Goal: Task Accomplishment & Management: Manage account settings

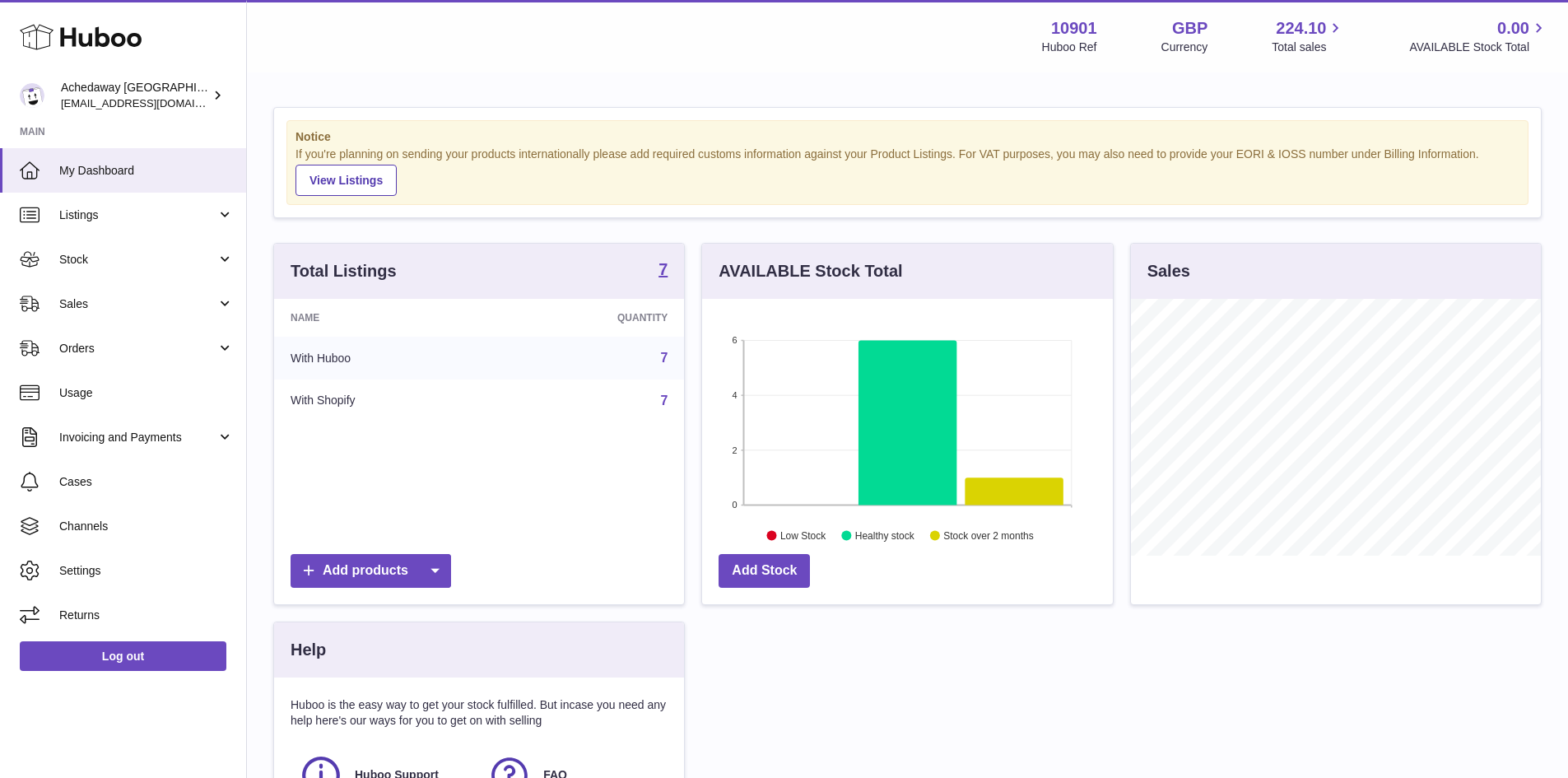
scroll to position [257, 411]
click at [172, 172] on span "My Dashboard" at bounding box center [147, 171] width 175 height 16
click at [177, 169] on span "My Dashboard" at bounding box center [147, 171] width 175 height 16
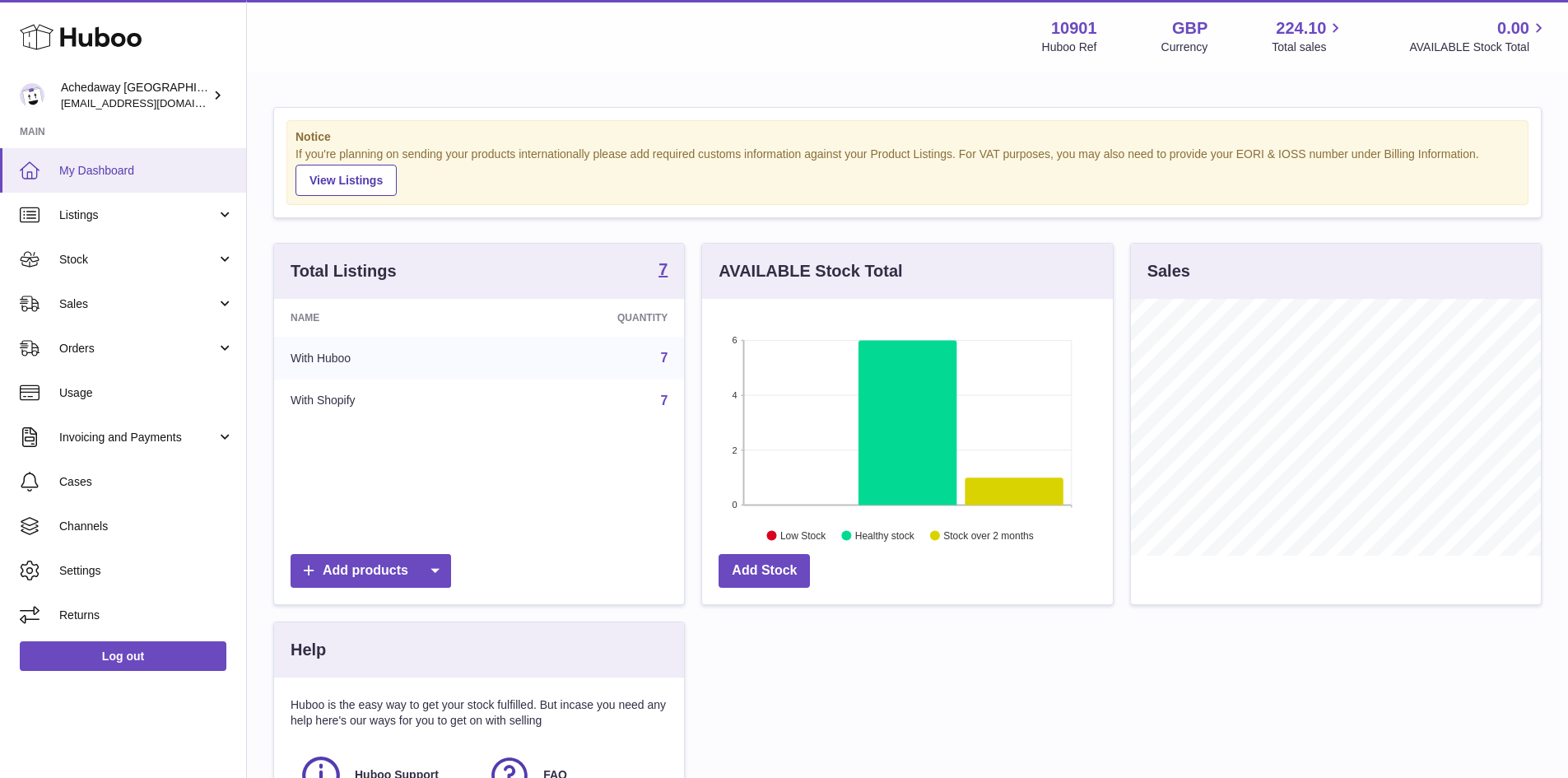
click at [33, 174] on icon at bounding box center [30, 170] width 20 height 20
click at [162, 166] on span "My Dashboard" at bounding box center [147, 171] width 175 height 16
click at [74, 184] on link "My Dashboard" at bounding box center [123, 170] width 246 height 45
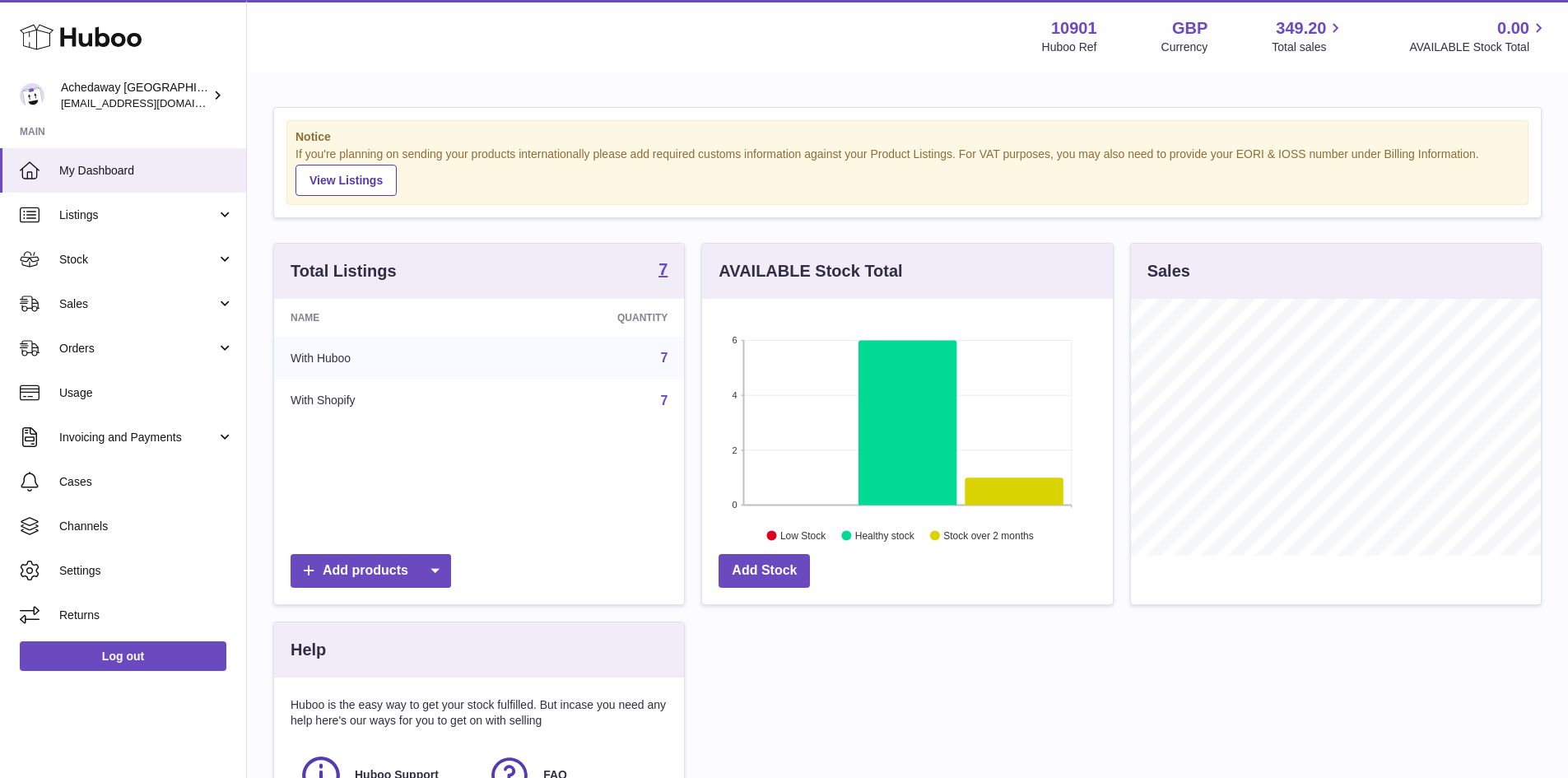
scroll to position [257, 411]
click at [189, 175] on span "My Dashboard" at bounding box center [147, 171] width 175 height 16
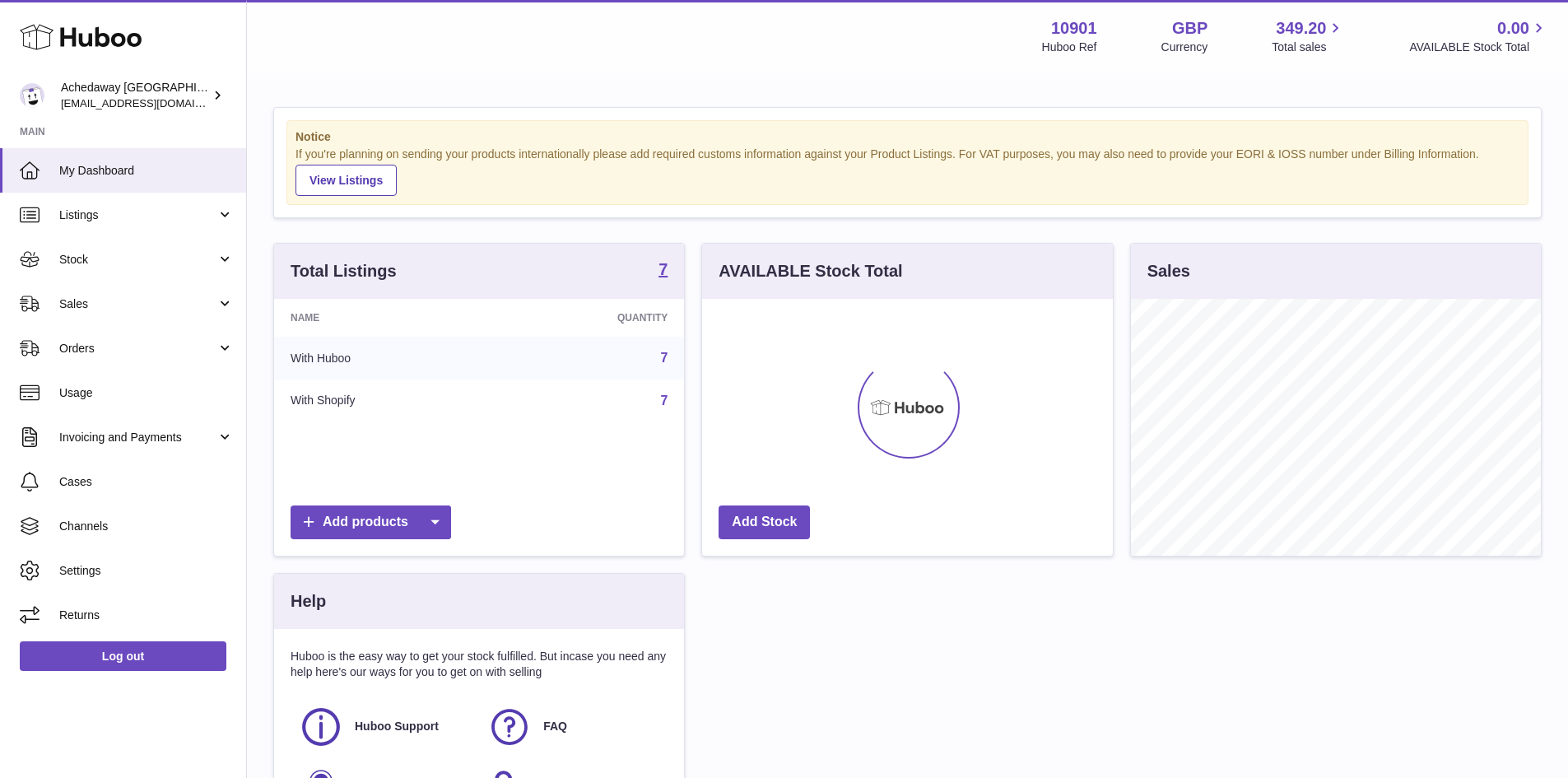
scroll to position [257, 411]
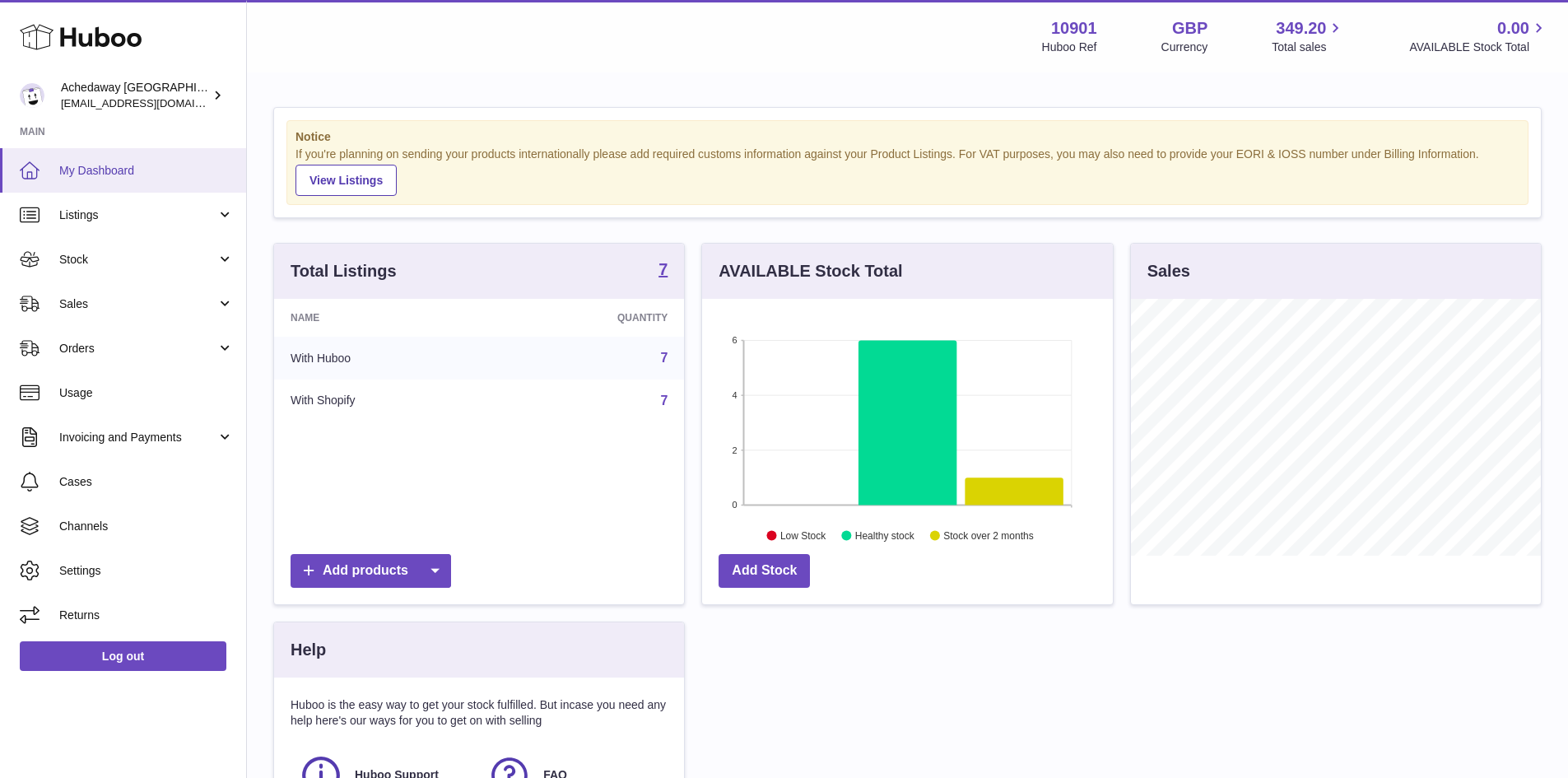
click at [107, 168] on span "My Dashboard" at bounding box center [147, 171] width 175 height 16
click at [156, 158] on link "My Dashboard" at bounding box center [123, 170] width 246 height 45
click at [209, 162] on link "My Dashboard" at bounding box center [123, 170] width 246 height 45
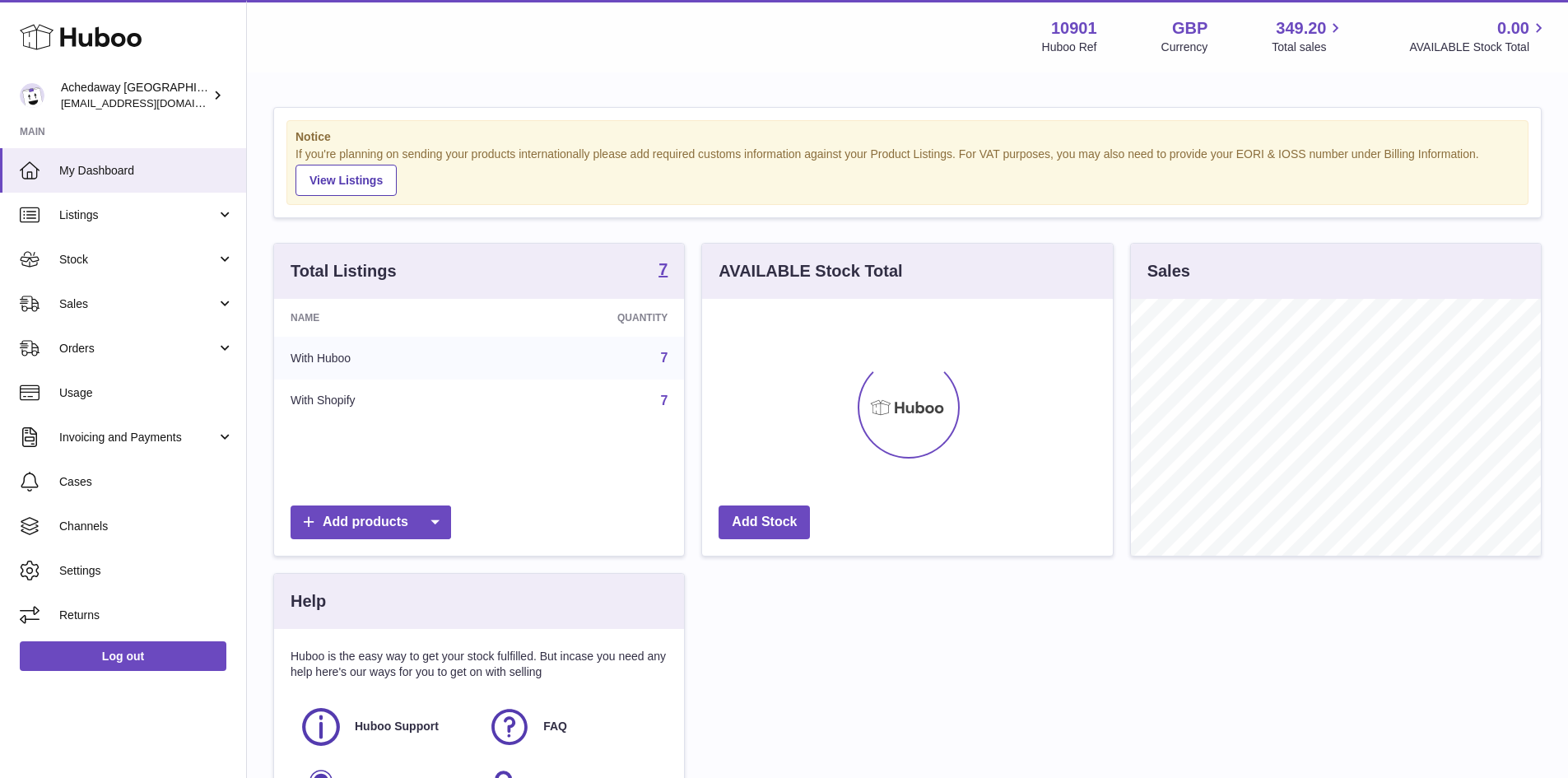
scroll to position [257, 411]
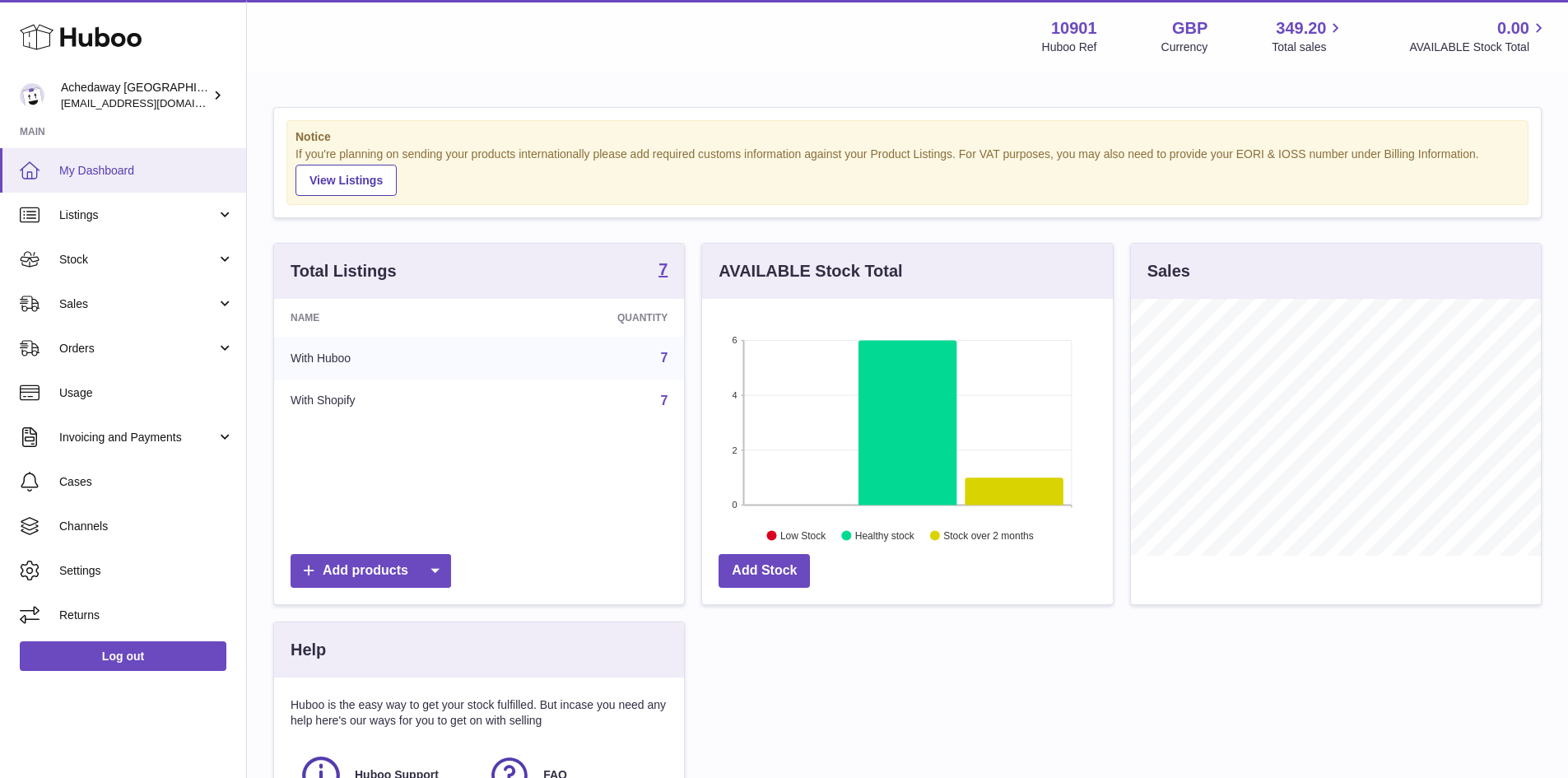
click at [164, 163] on span "My Dashboard" at bounding box center [147, 171] width 175 height 16
click at [108, 182] on link "My Dashboard" at bounding box center [123, 170] width 246 height 45
click at [135, 163] on span "My Dashboard" at bounding box center [147, 171] width 175 height 16
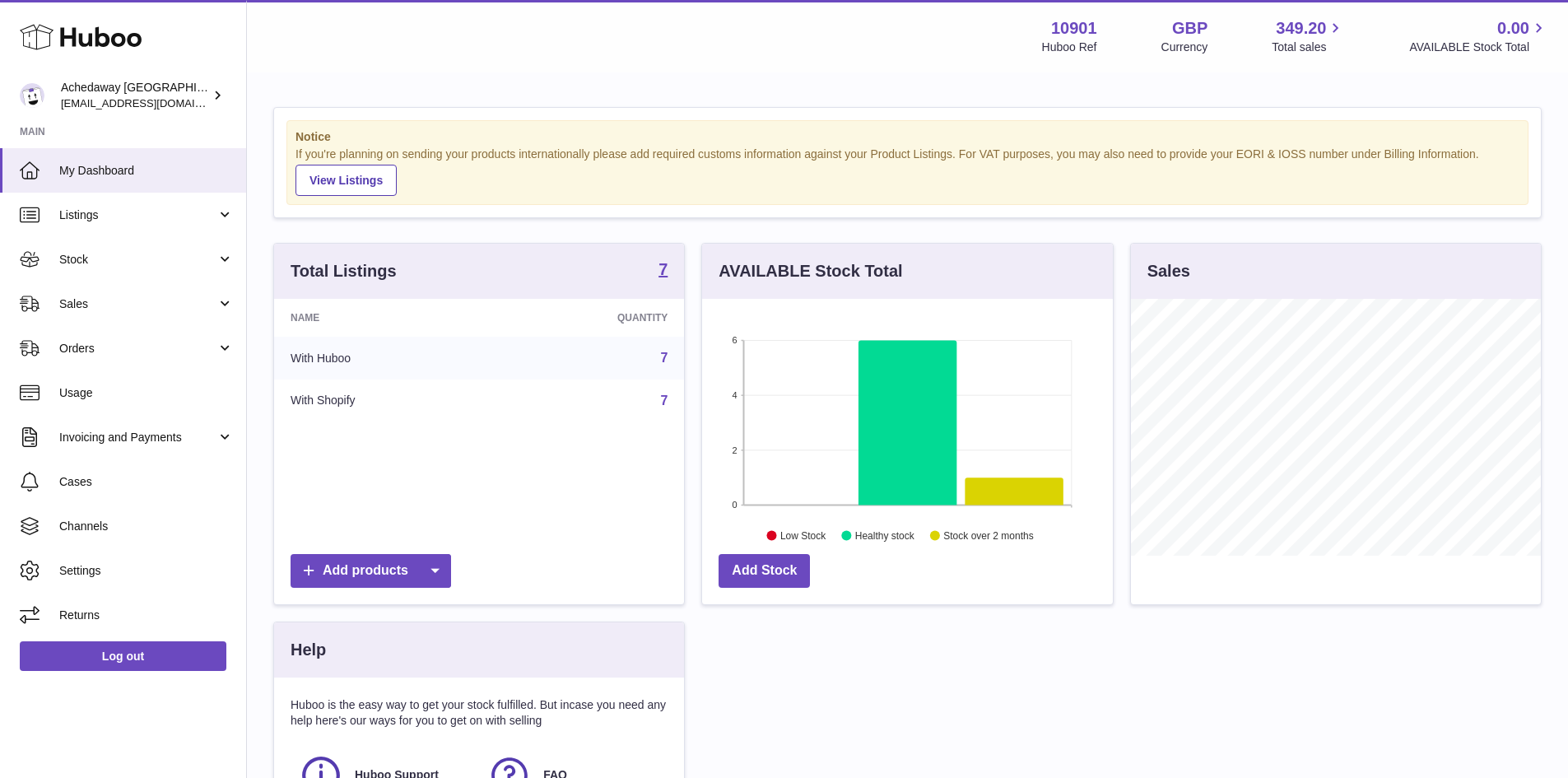
scroll to position [257, 411]
click at [70, 185] on link "My Dashboard" at bounding box center [123, 170] width 246 height 45
click at [115, 176] on span "My Dashboard" at bounding box center [147, 171] width 175 height 16
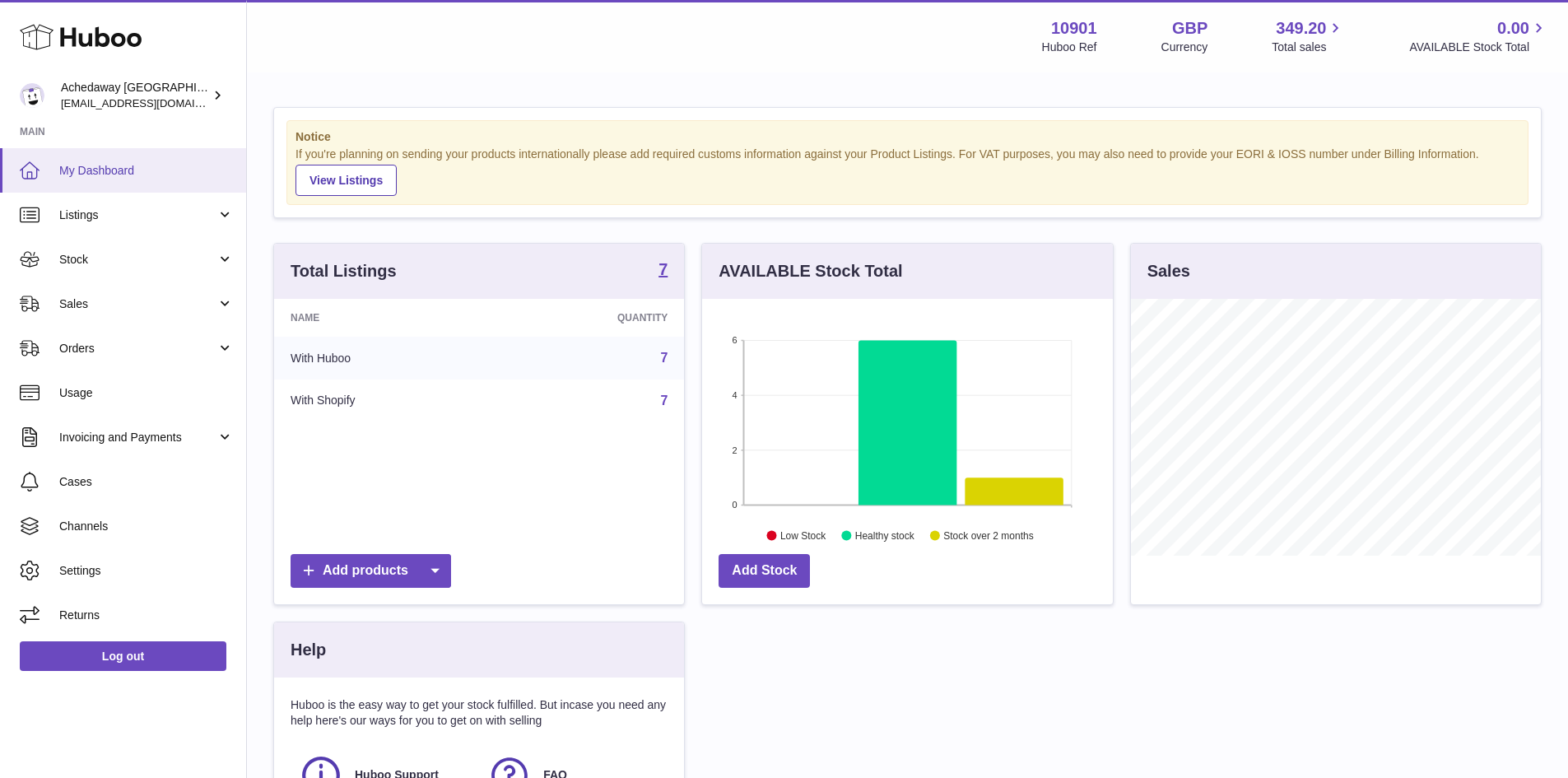
click at [65, 178] on span "My Dashboard" at bounding box center [147, 171] width 175 height 16
click at [107, 162] on link "My Dashboard" at bounding box center [123, 170] width 246 height 45
click at [180, 178] on link "My Dashboard" at bounding box center [123, 170] width 246 height 45
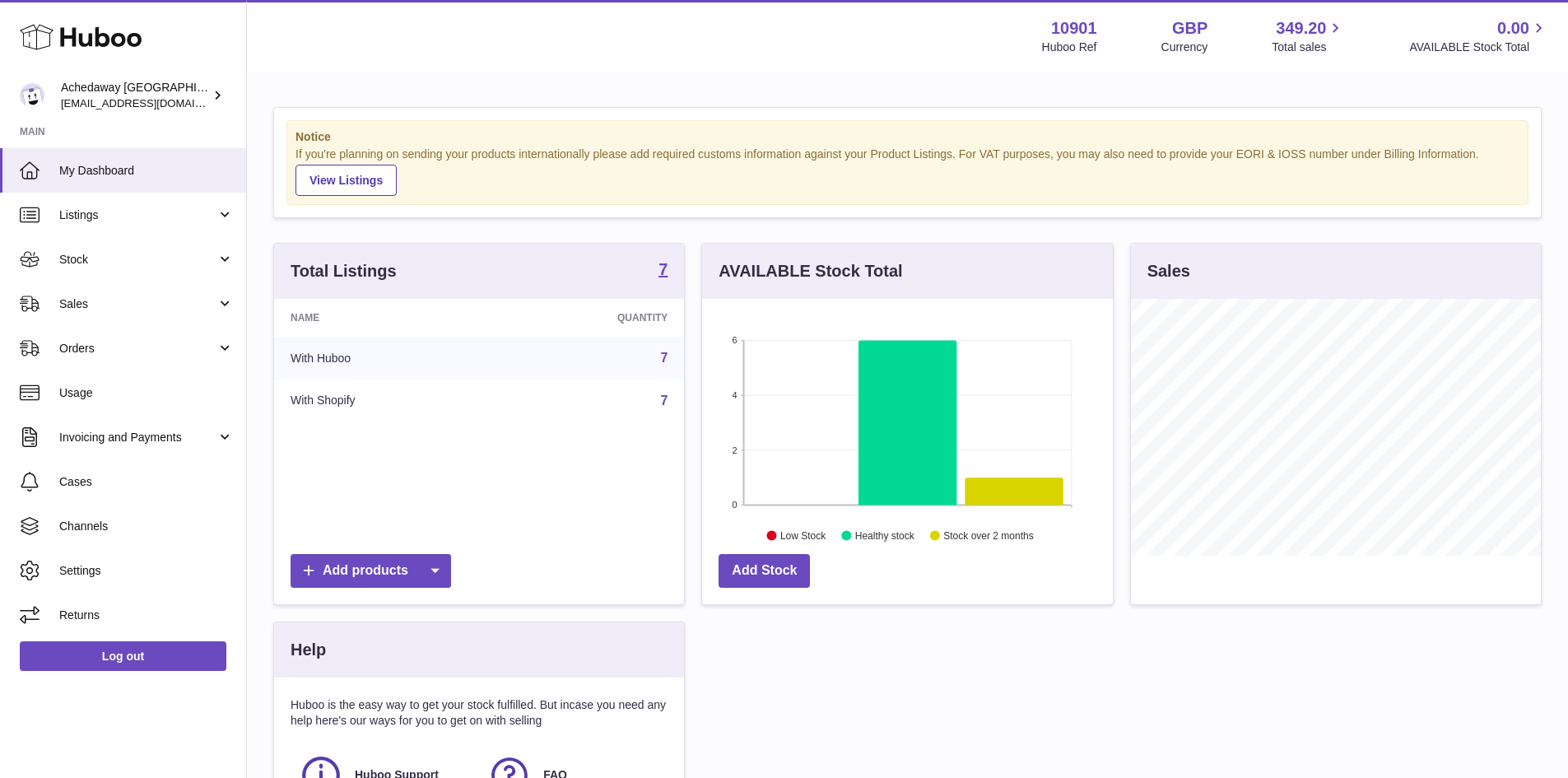
scroll to position [257, 411]
click at [156, 300] on span "Sales" at bounding box center [138, 304] width 157 height 16
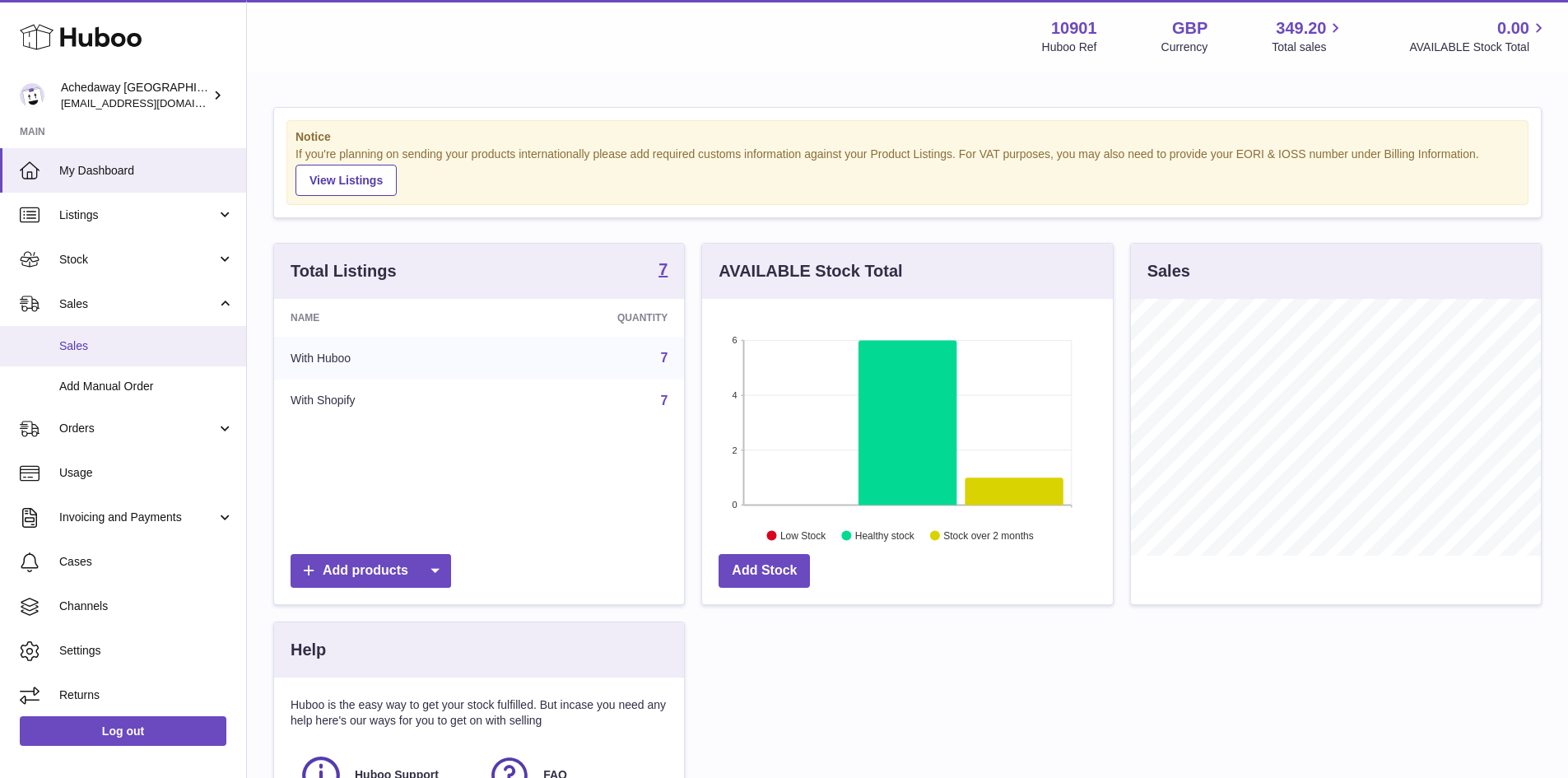
click at [160, 344] on span "Sales" at bounding box center [147, 346] width 175 height 16
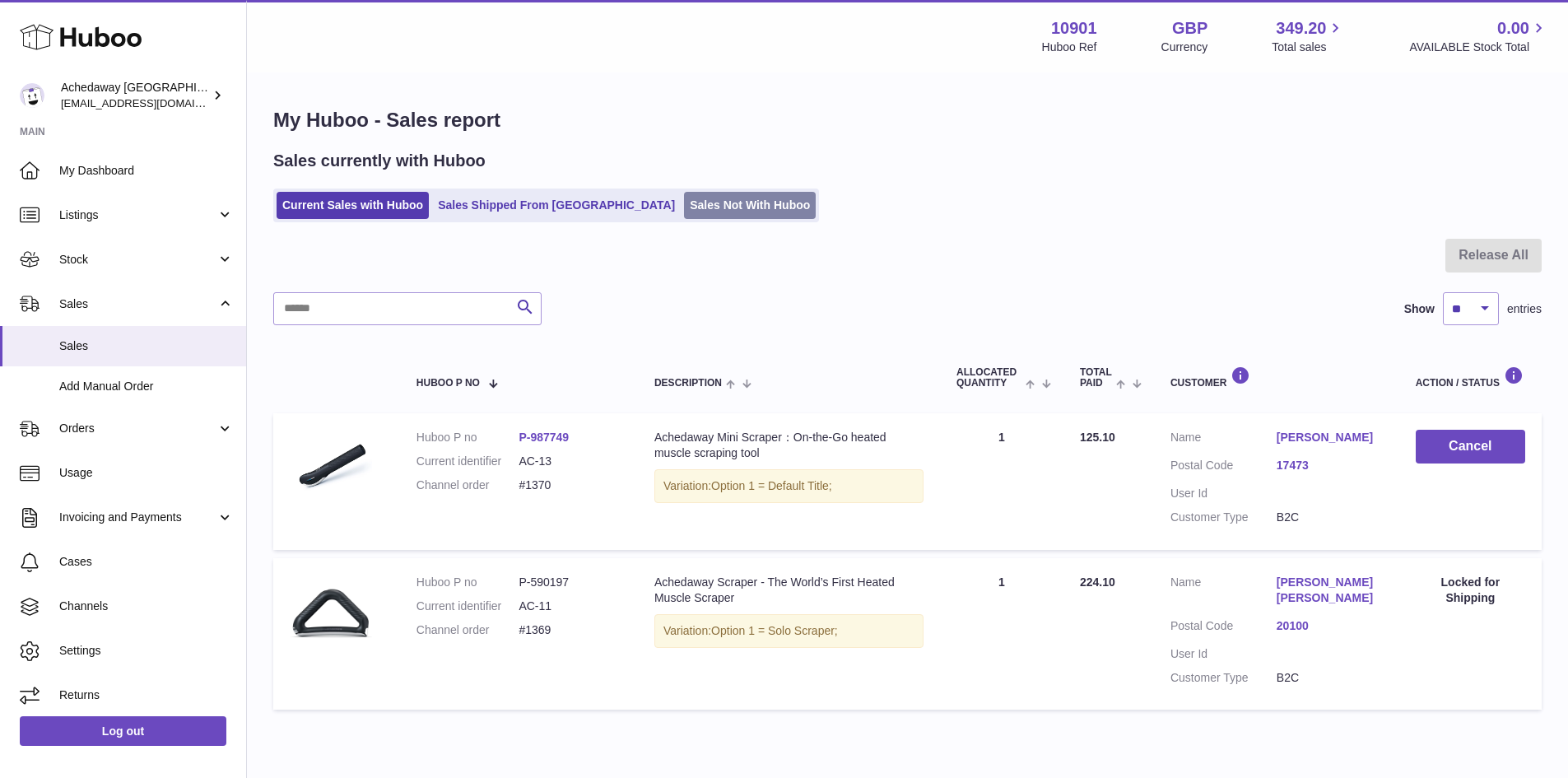
click at [696, 203] on link "Sales Not With Huboo" at bounding box center [749, 205] width 132 height 27
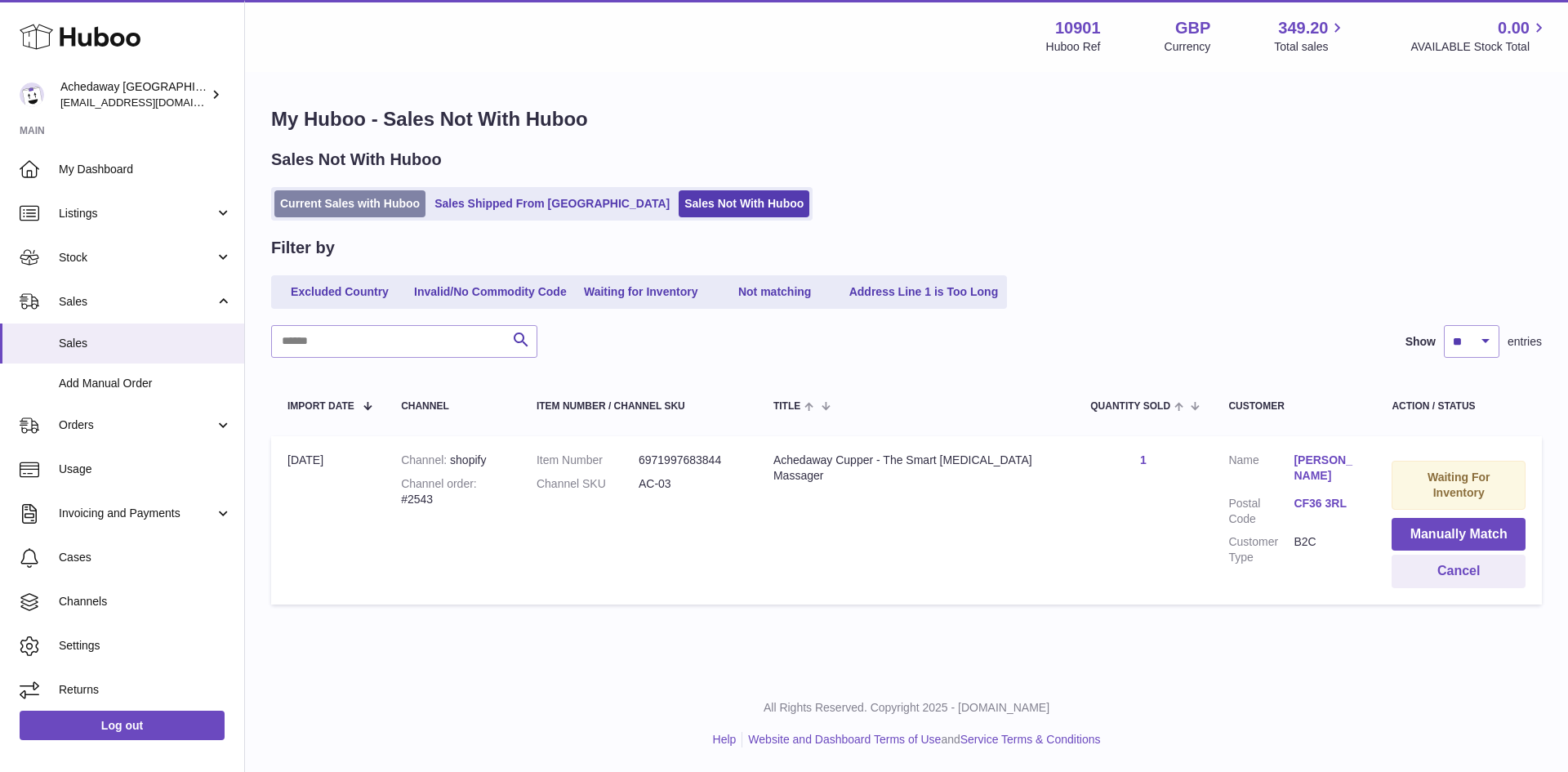
click at [367, 204] on link "Current Sales with Huboo" at bounding box center [350, 204] width 151 height 27
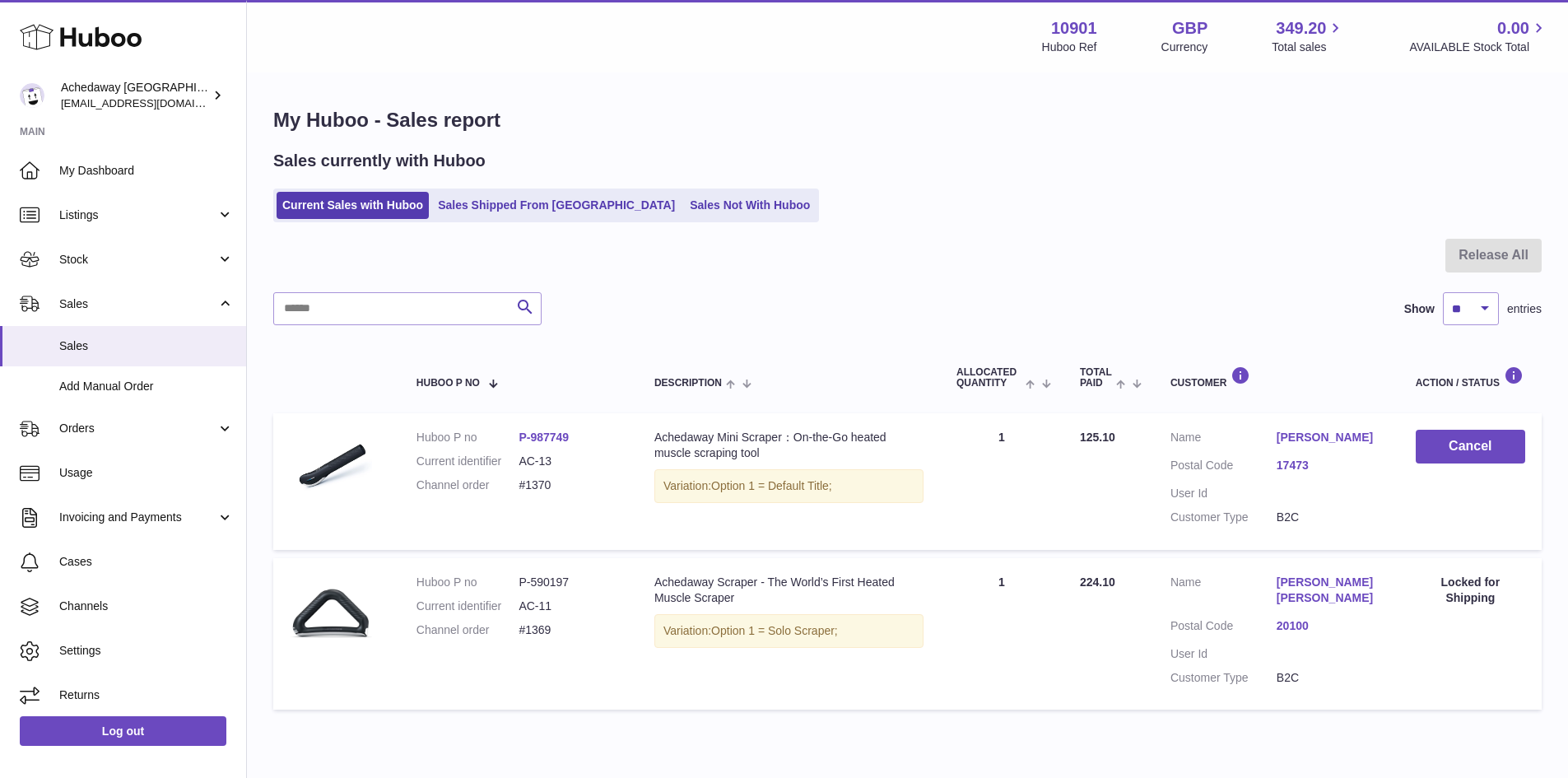
click at [704, 185] on div "Sales currently with Huboo Current Sales with Huboo Sales Shipped From Huboo Sa…" at bounding box center [908, 186] width 1268 height 72
click at [706, 197] on link "Sales Not With Huboo" at bounding box center [749, 205] width 132 height 27
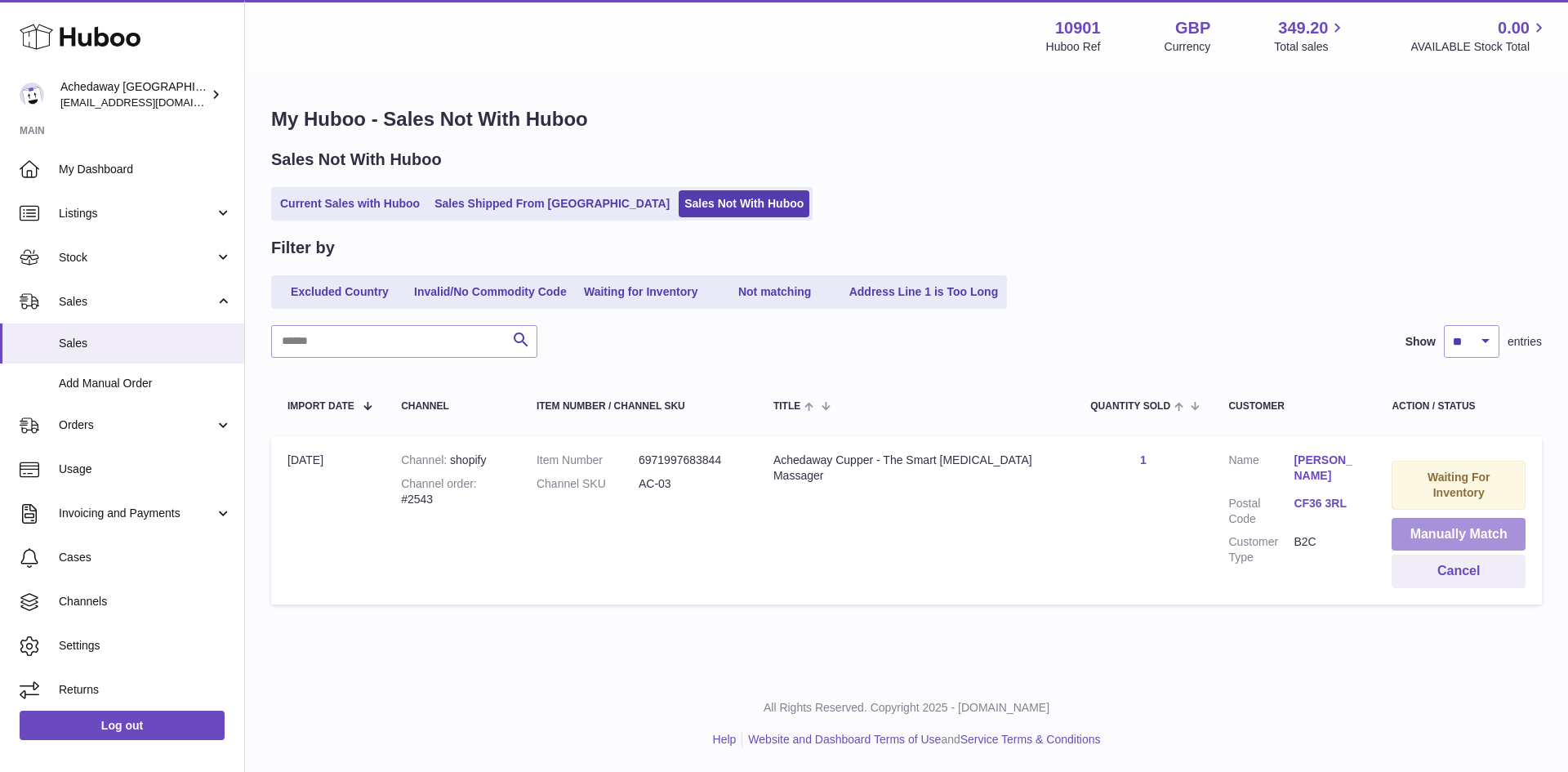
click at [1428, 529] on button "Manually Match" at bounding box center [1459, 534] width 134 height 34
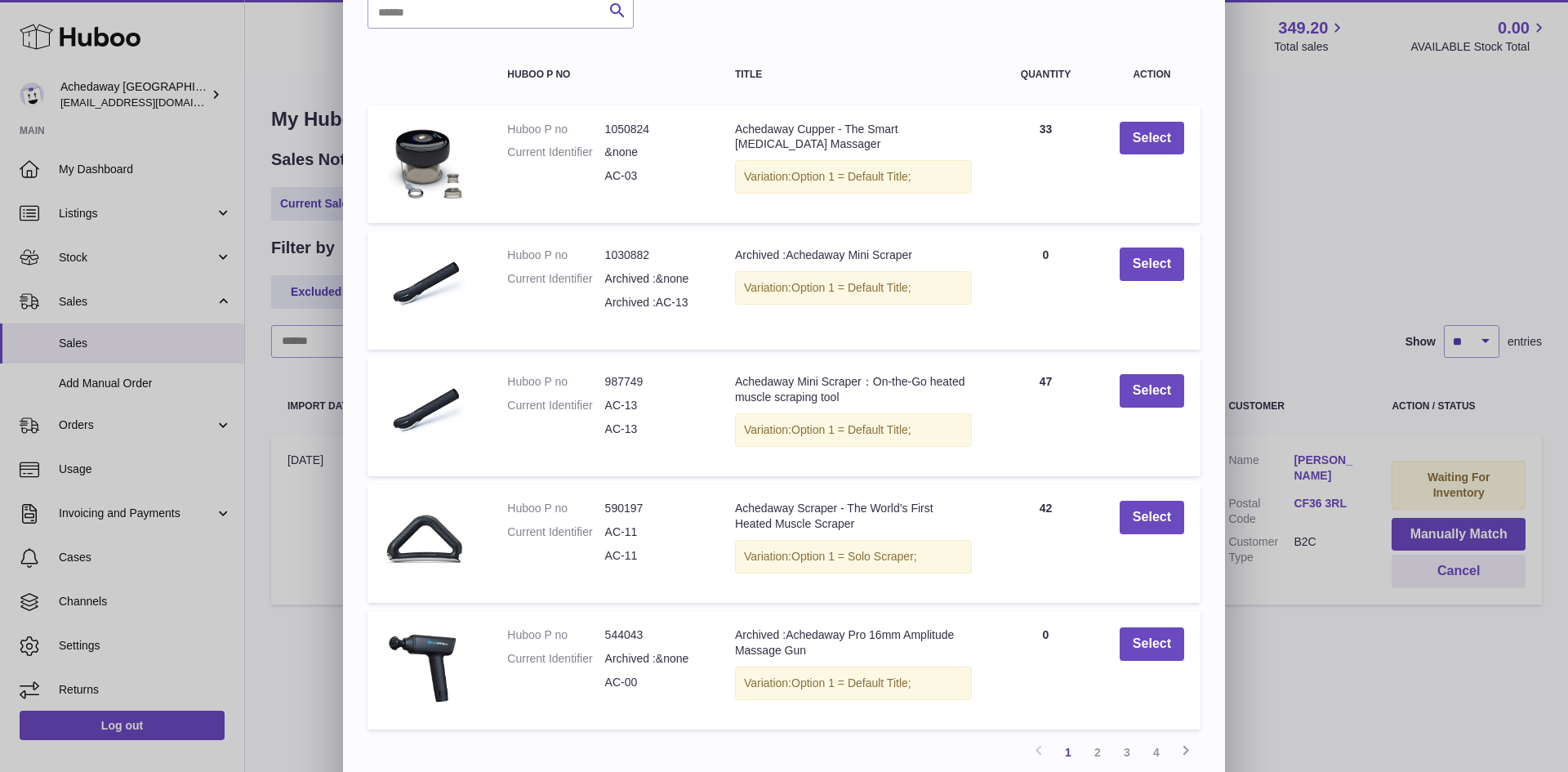
scroll to position [159, 0]
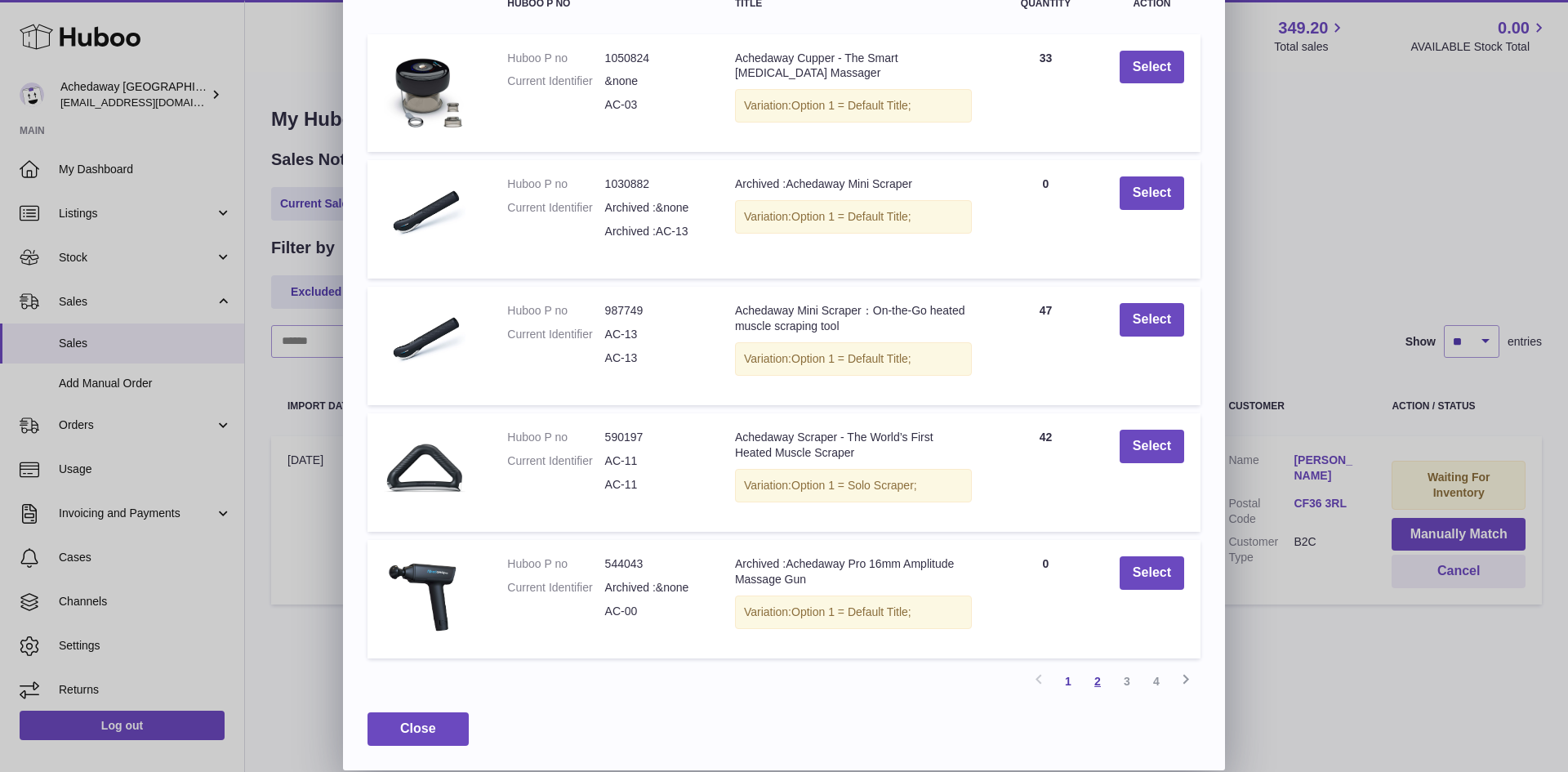
click at [1103, 680] on link "2" at bounding box center [1098, 681] width 29 height 29
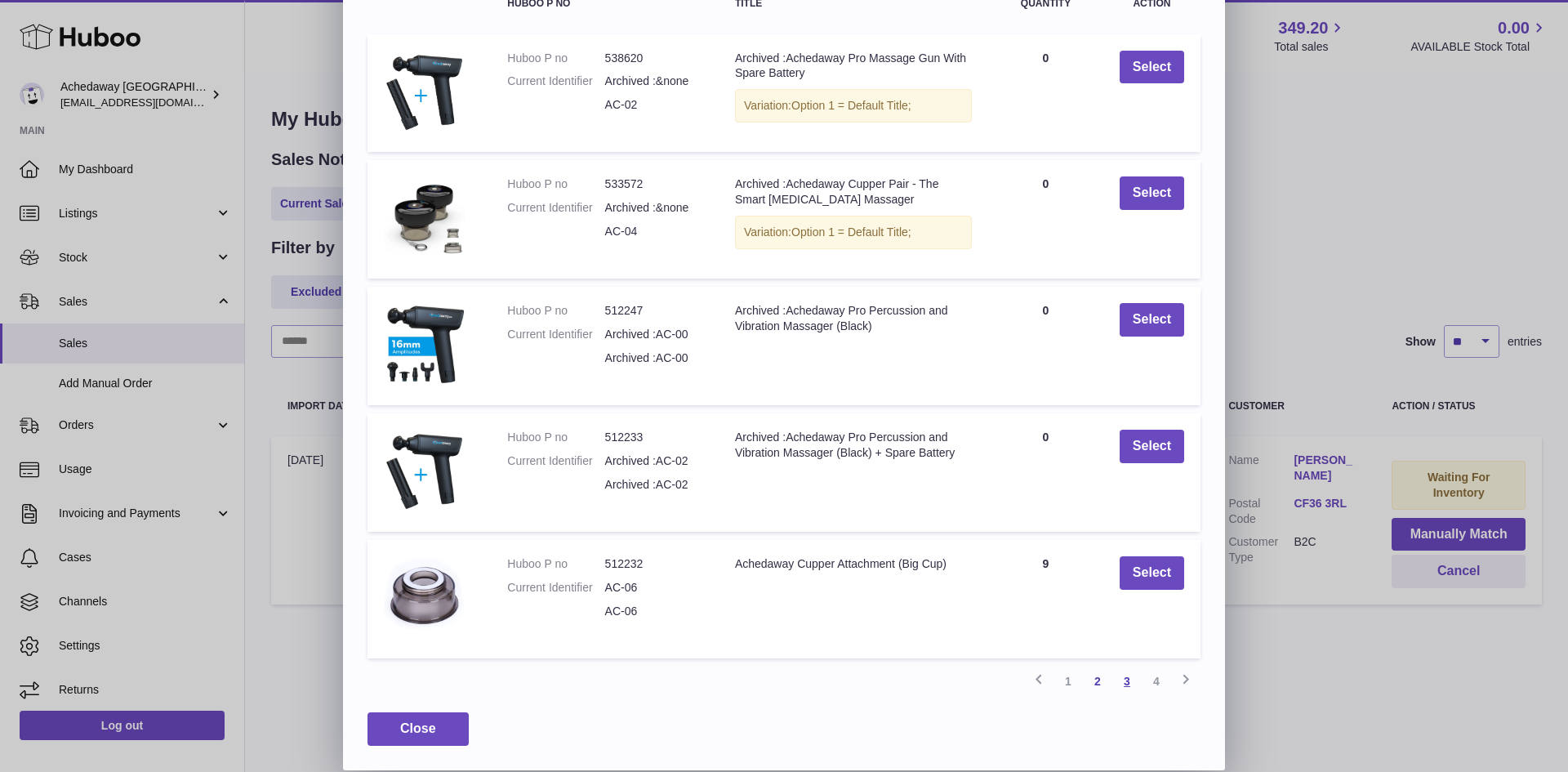
click at [1127, 687] on link "3" at bounding box center [1127, 681] width 29 height 29
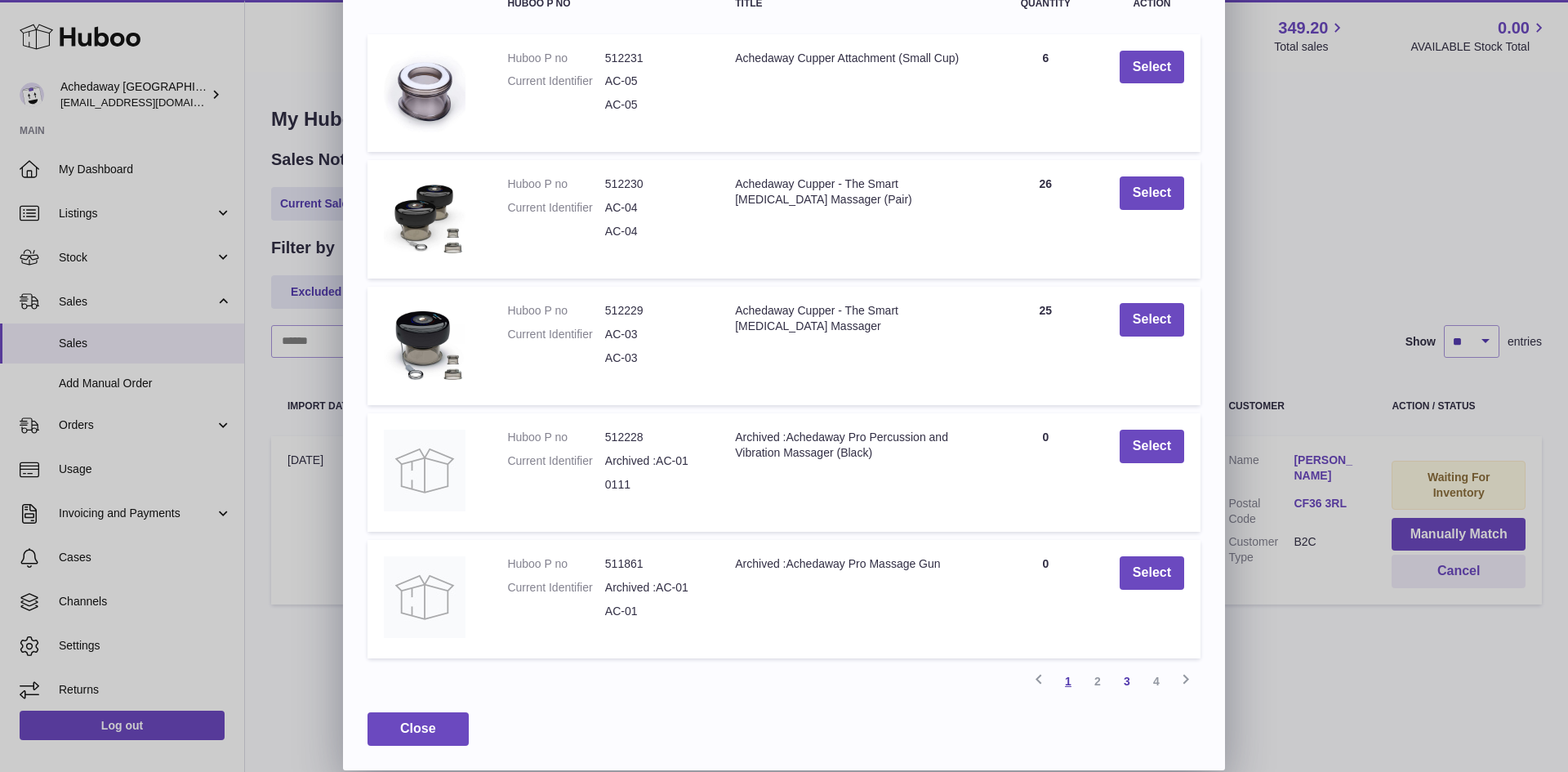
click at [1069, 684] on link "1" at bounding box center [1069, 681] width 29 height 29
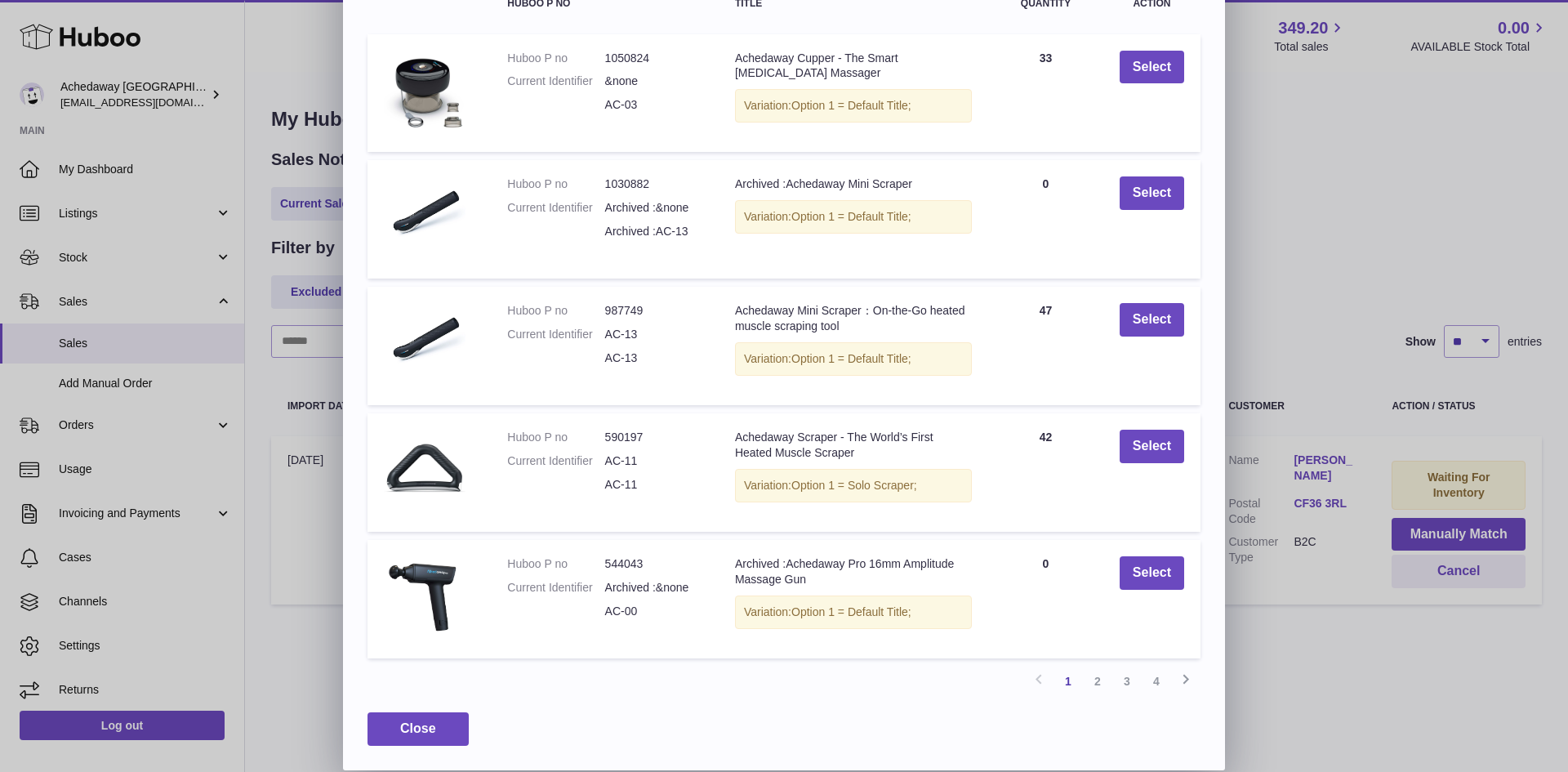
click at [1324, 674] on div "× Items Search Huboo P no Title Quantity Action Huboo P no 1050824 Current Iden…" at bounding box center [784, 305] width 1568 height 928
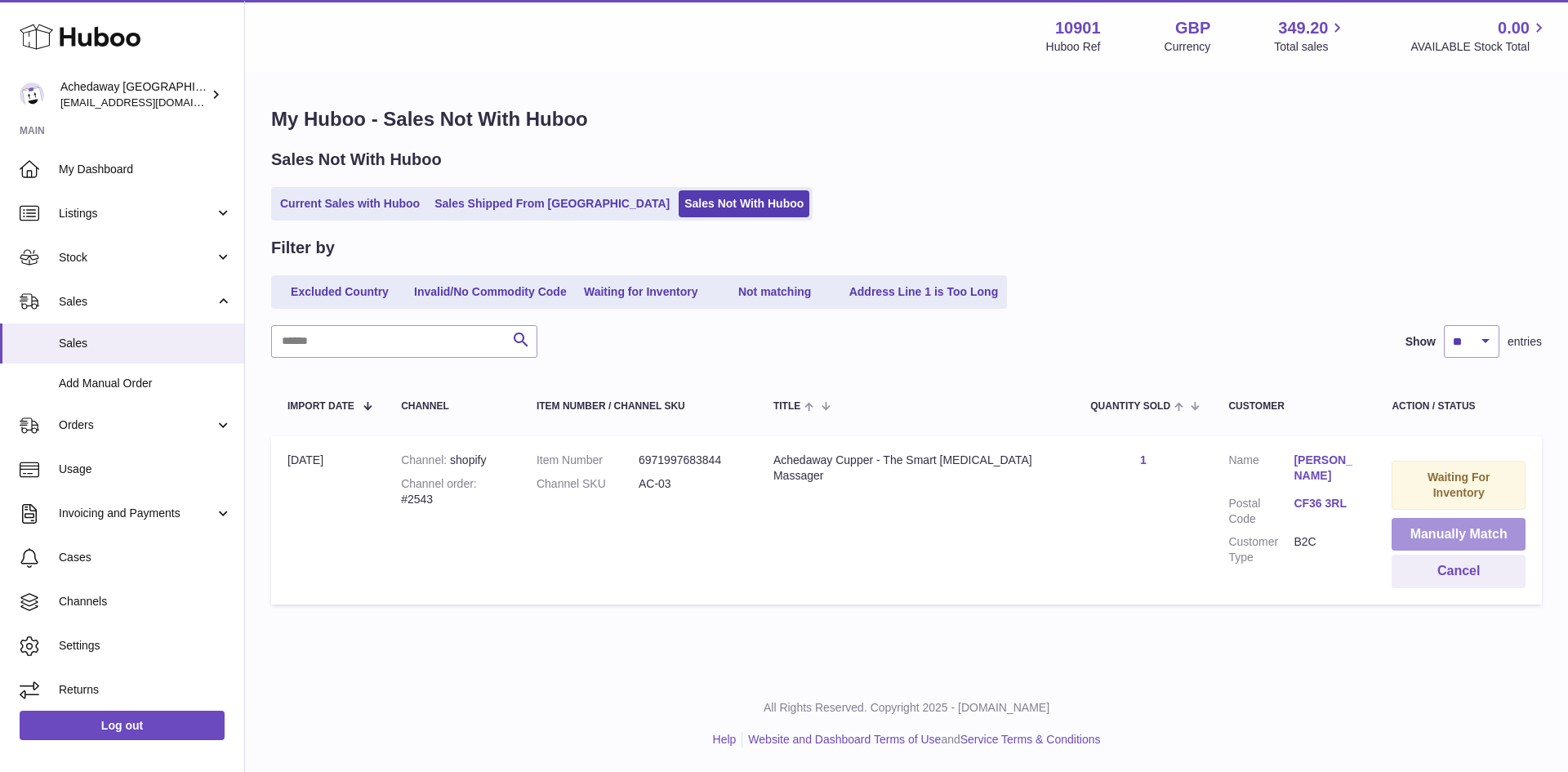
click at [1394, 531] on button "Manually Match" at bounding box center [1459, 534] width 134 height 34
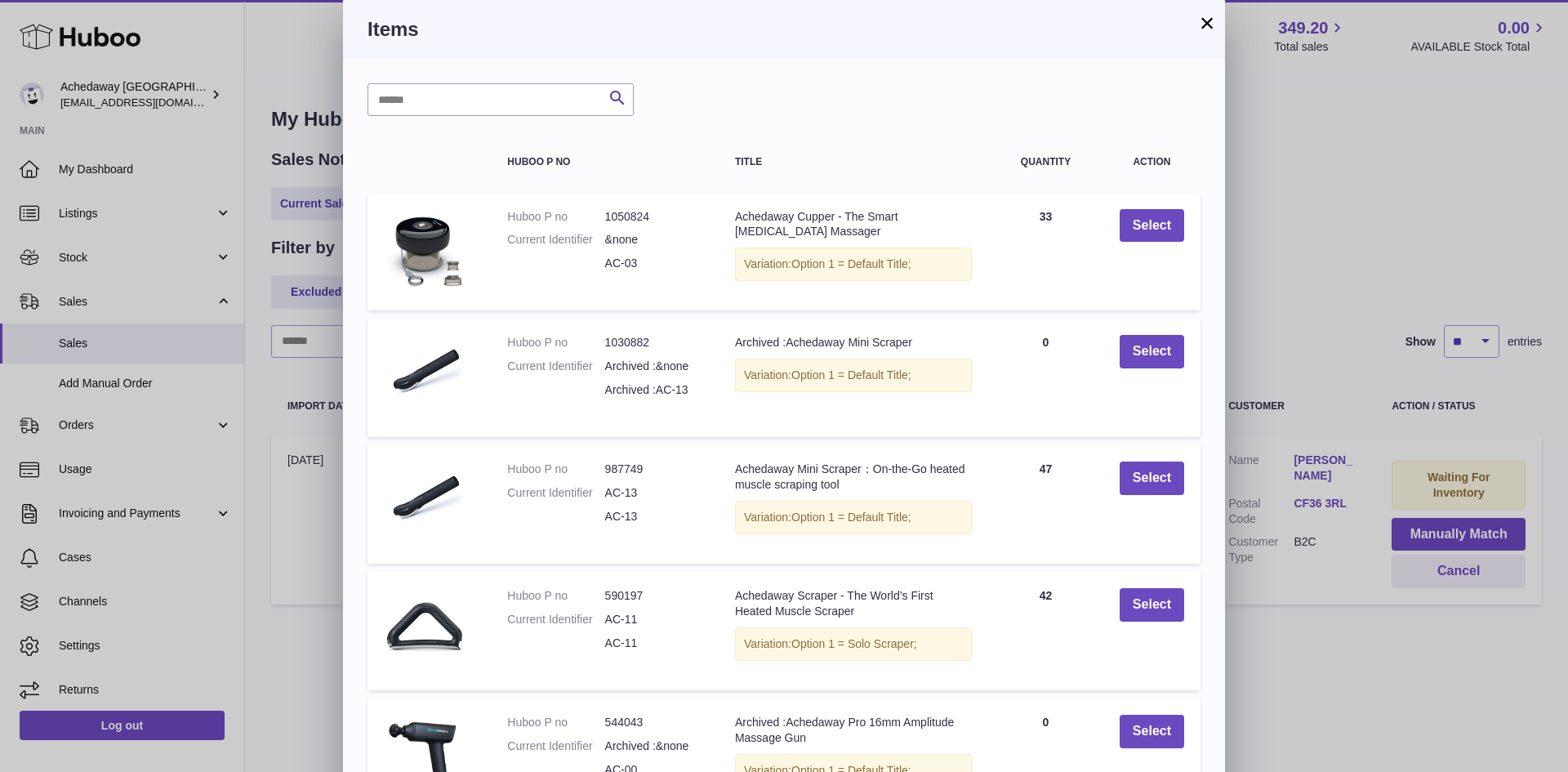
click at [1324, 224] on div "× Items Search Huboo P no Title Quantity Action Huboo P no 1050824 Current Iden…" at bounding box center [784, 464] width 1568 height 928
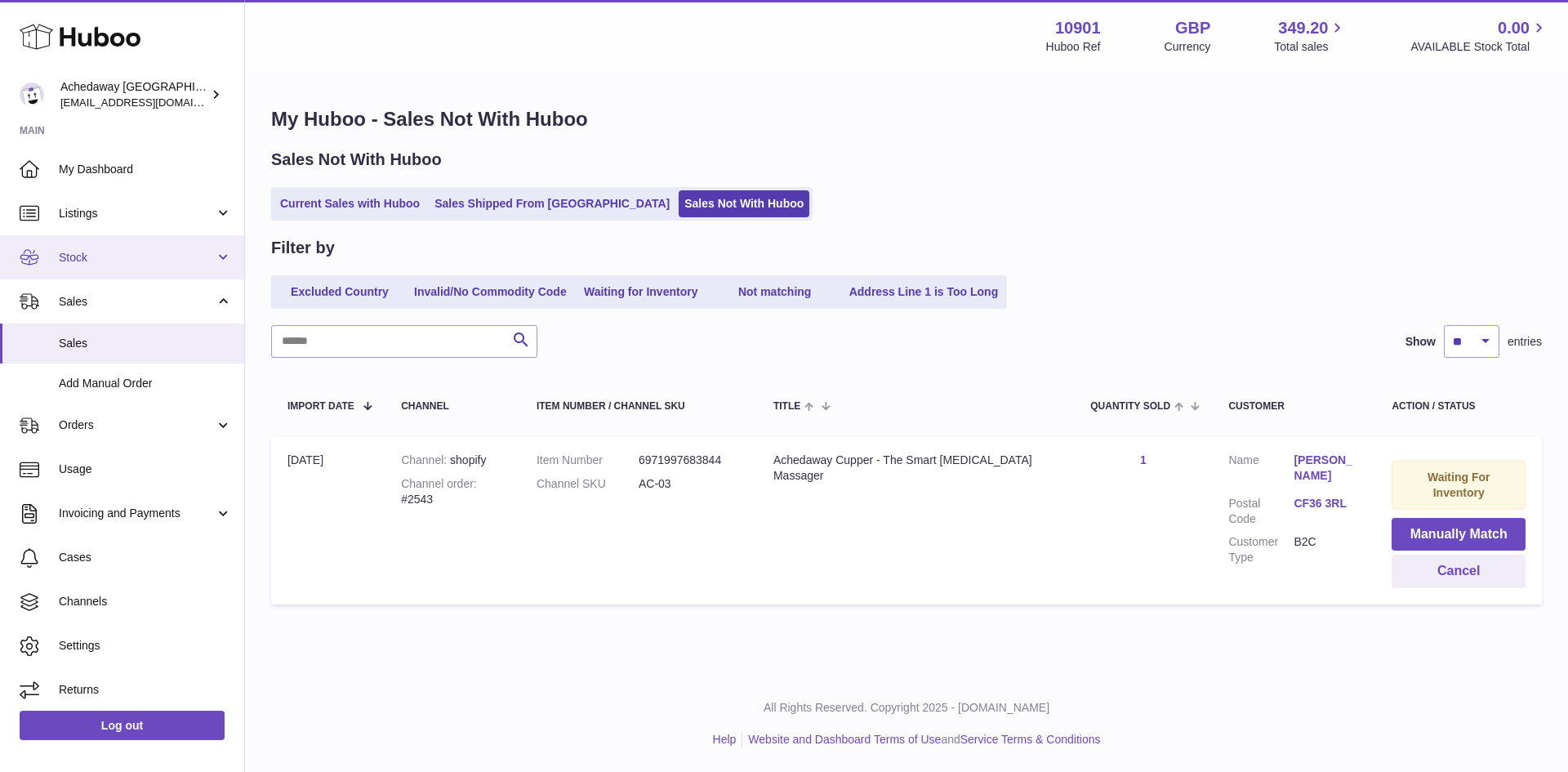
click at [197, 235] on link "Stock" at bounding box center [122, 256] width 244 height 44
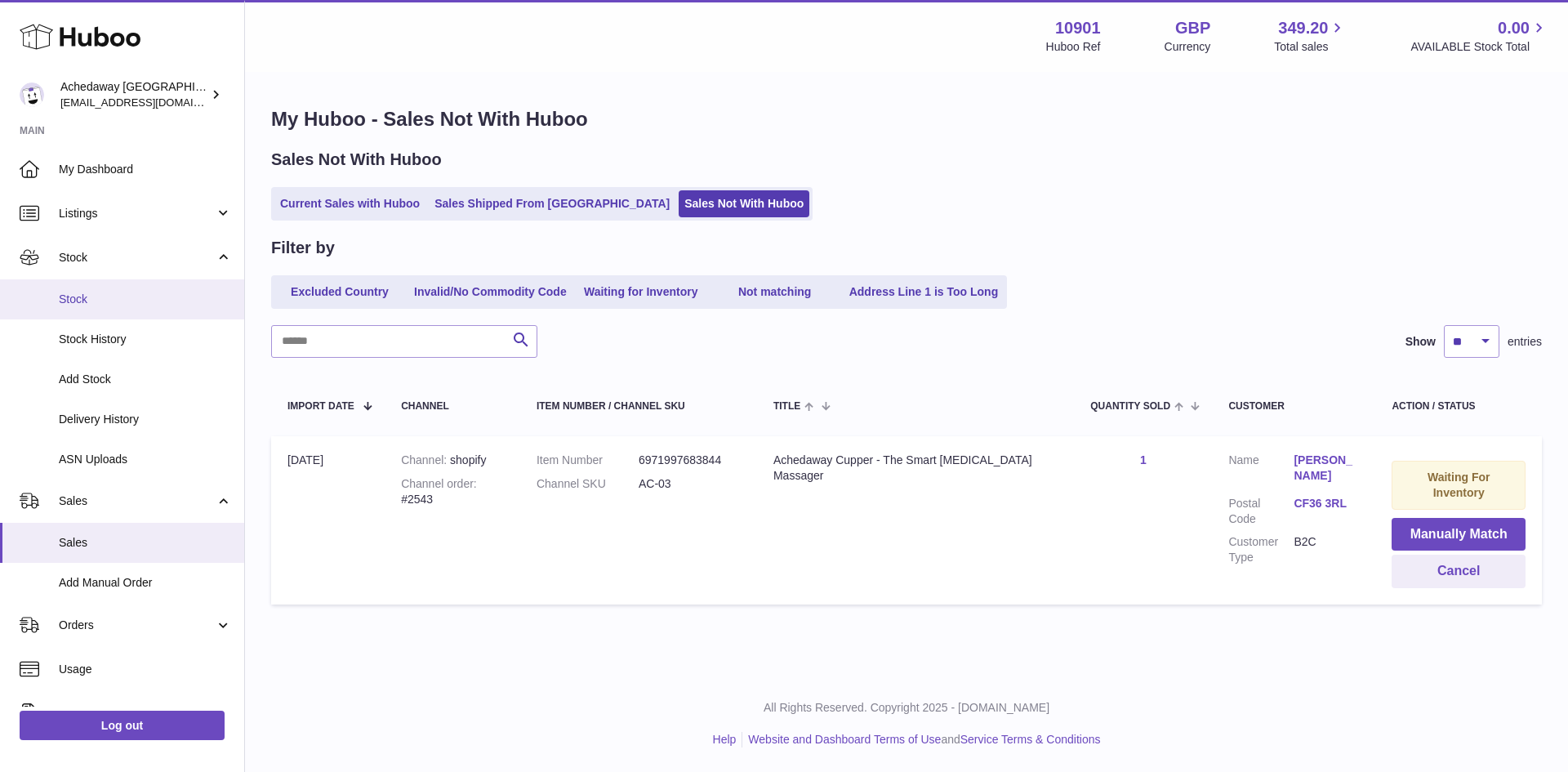
click at [136, 306] on span "Stock" at bounding box center [146, 299] width 173 height 16
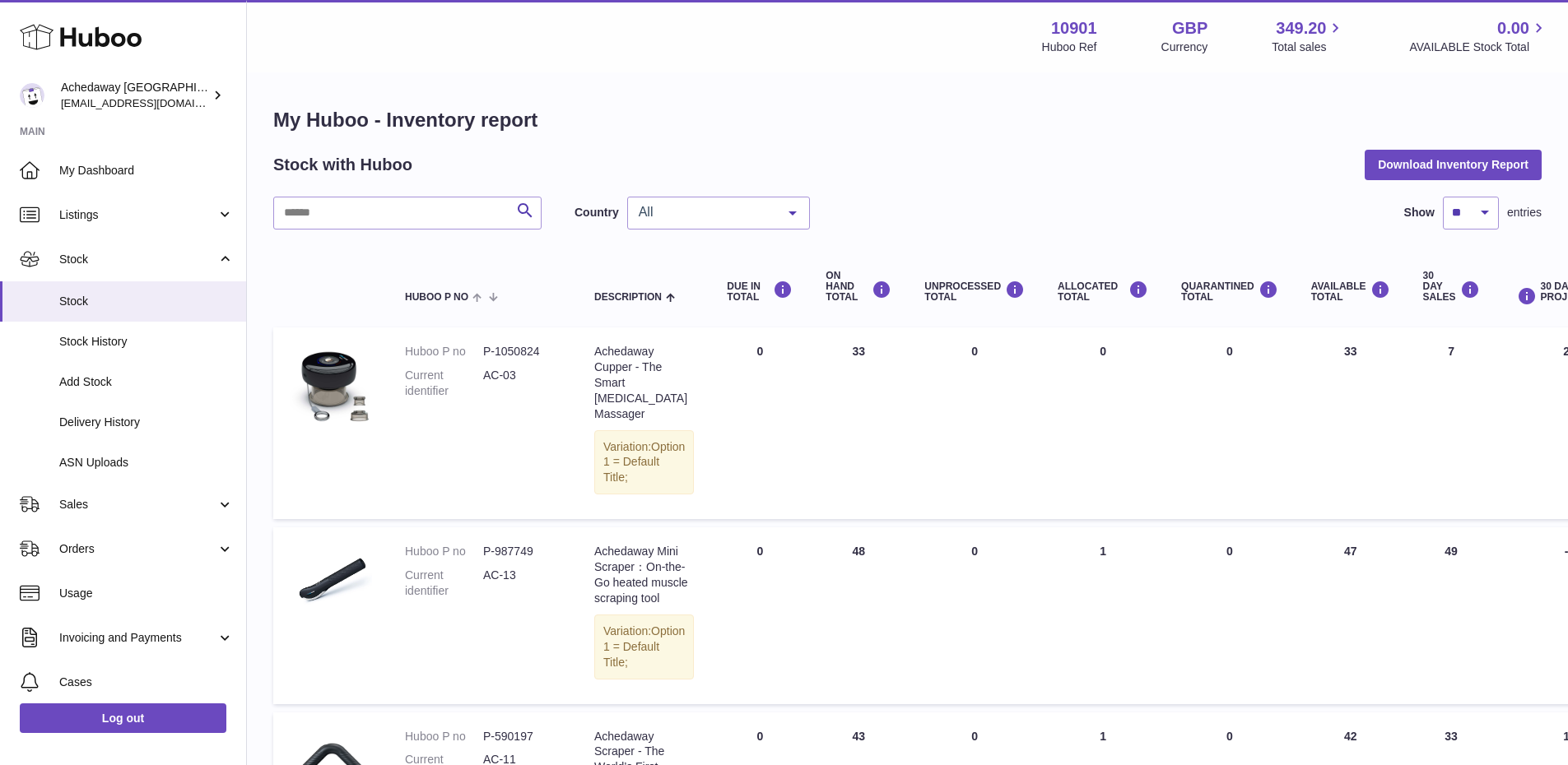
click at [728, 207] on span "All" at bounding box center [706, 212] width 142 height 17
click at [691, 264] on span "GB" at bounding box center [718, 279] width 181 height 33
click at [512, 351] on dd "P-1050824" at bounding box center [522, 352] width 79 height 16
click at [109, 488] on link "Sales" at bounding box center [123, 504] width 246 height 45
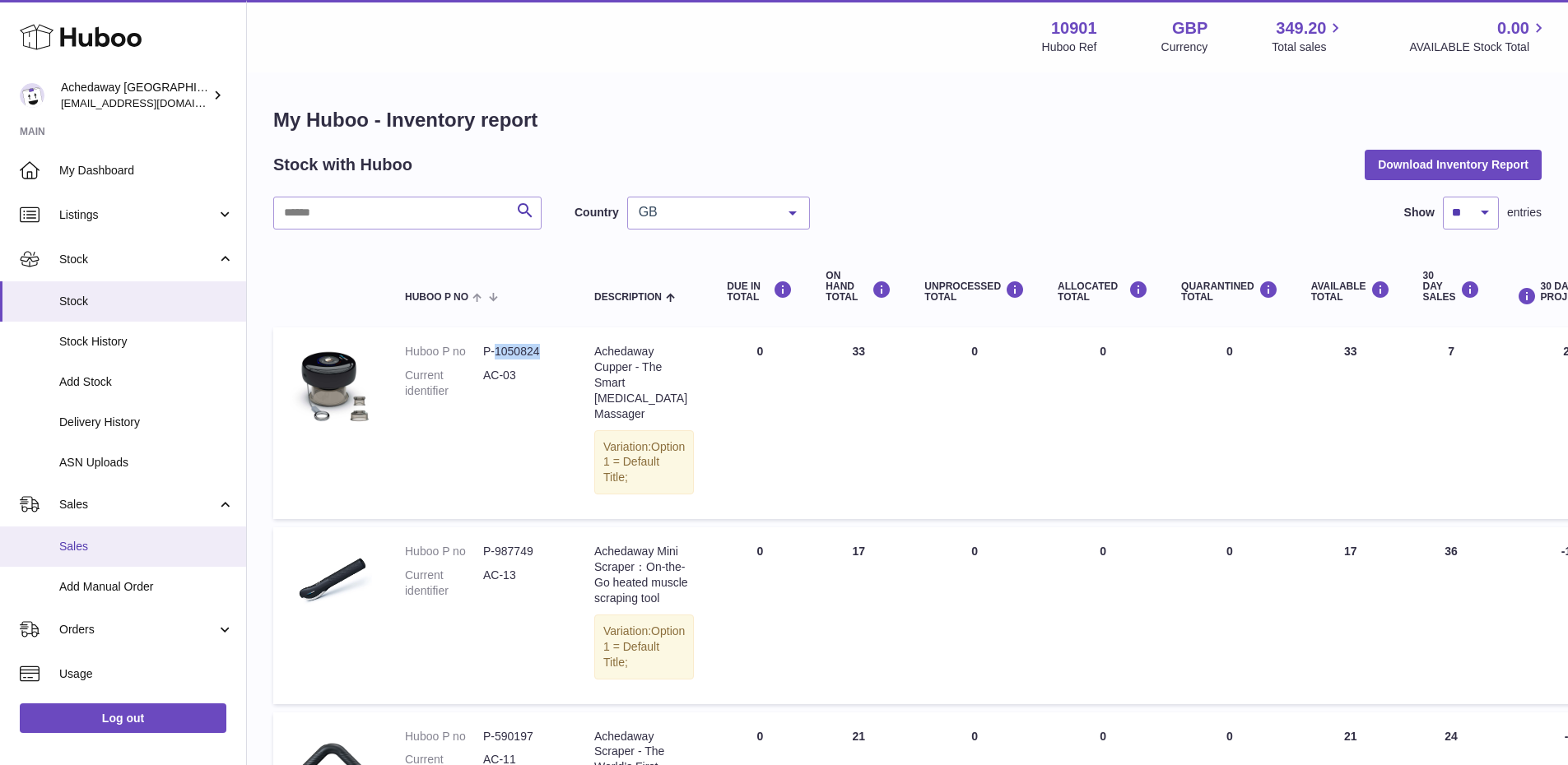
click at [138, 541] on span "Sales" at bounding box center [147, 547] width 175 height 16
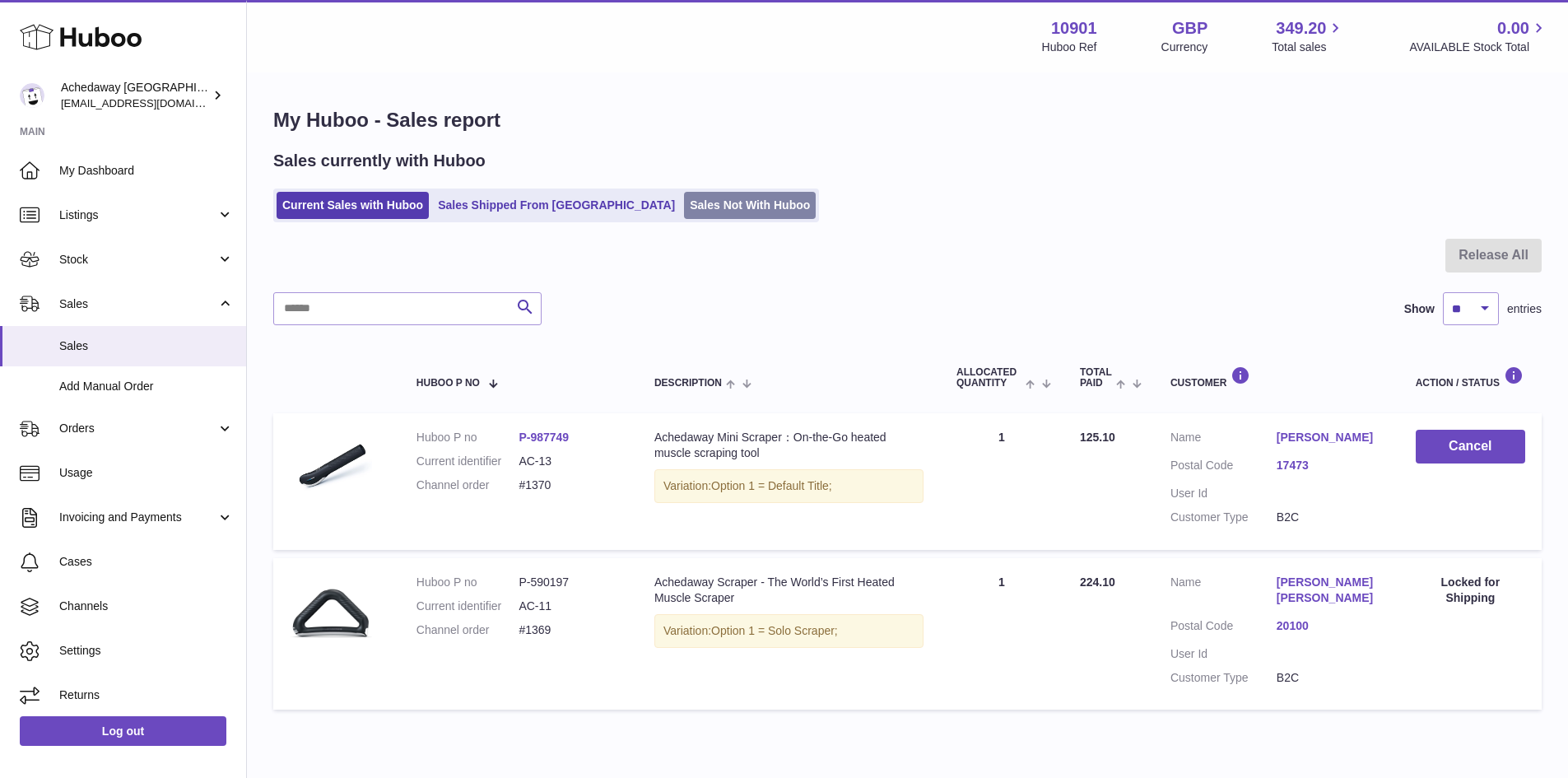
click at [684, 204] on link "Sales Not With Huboo" at bounding box center [749, 205] width 132 height 27
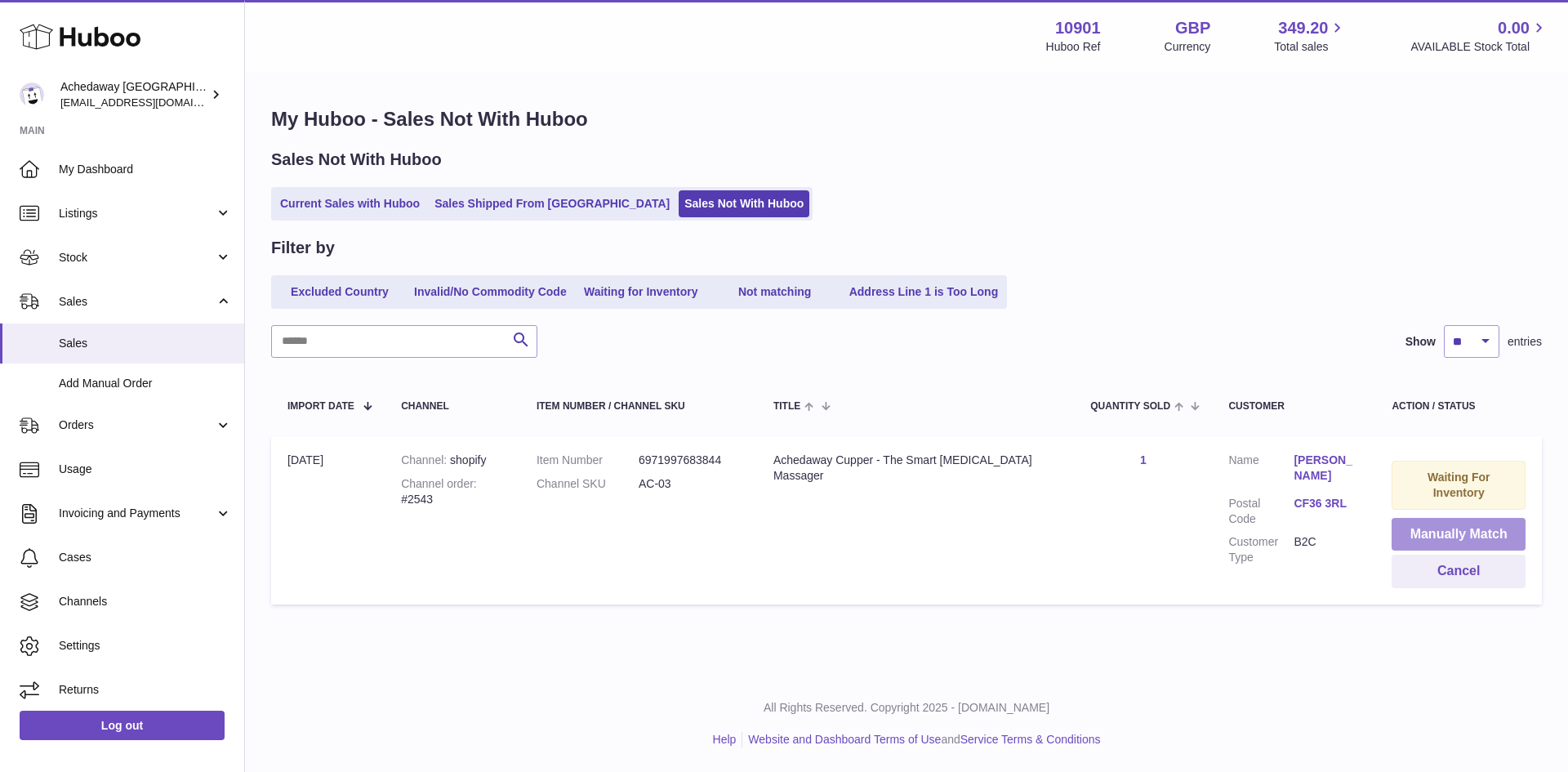
click at [1426, 529] on button "Manually Match" at bounding box center [1459, 534] width 134 height 34
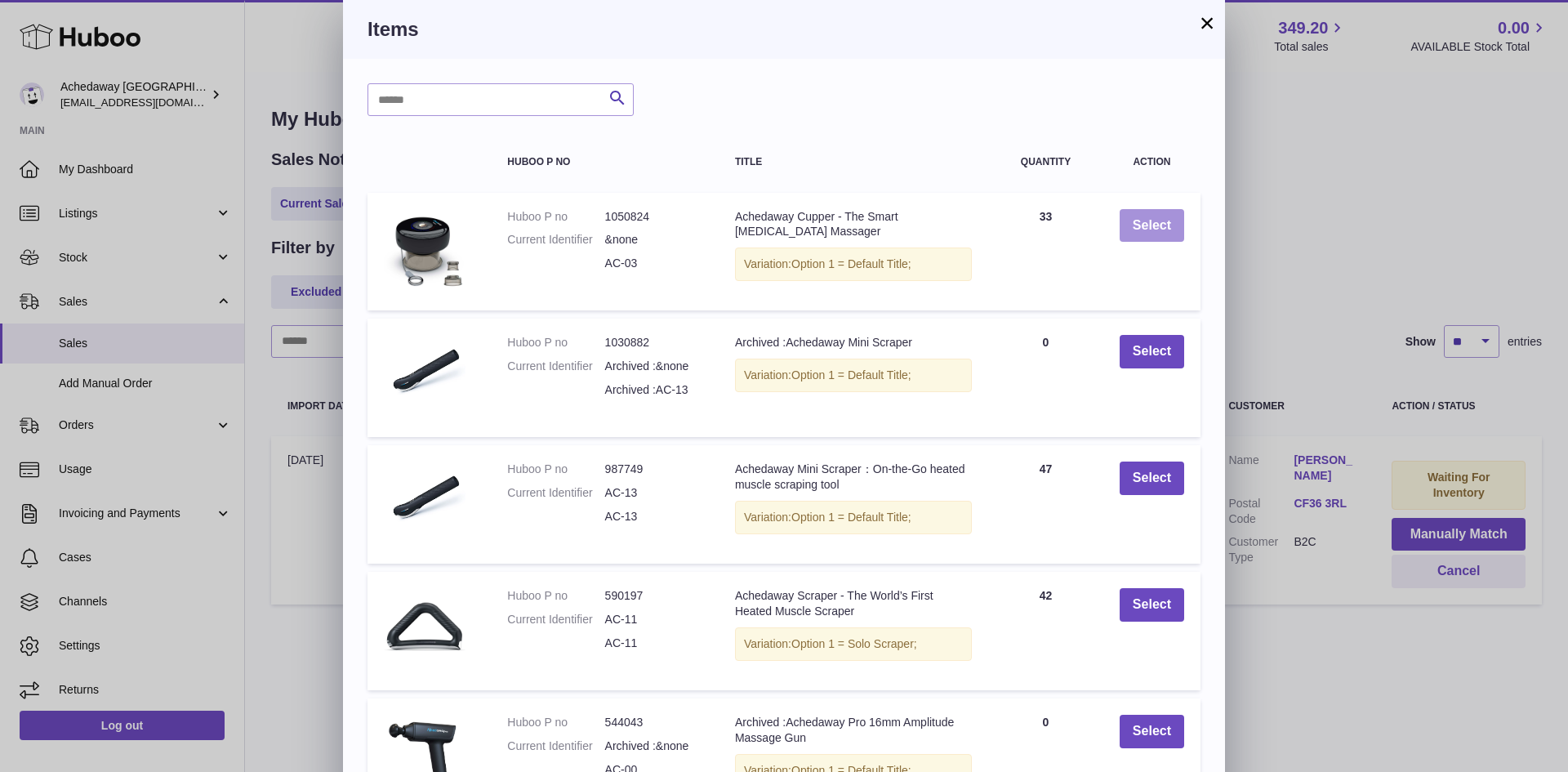
click at [1129, 227] on button "Select" at bounding box center [1152, 225] width 64 height 34
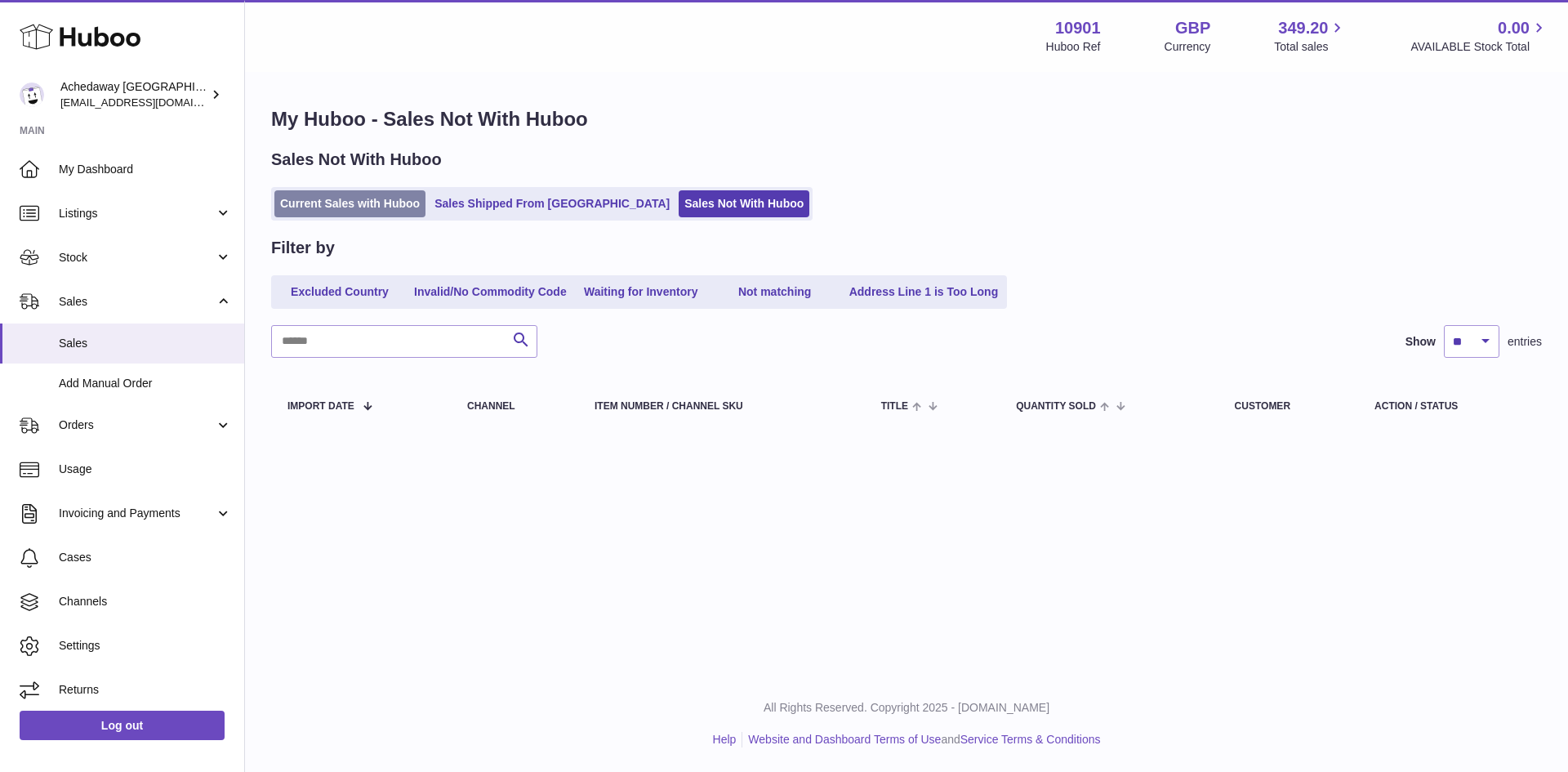
click at [361, 208] on link "Current Sales with Huboo" at bounding box center [350, 204] width 151 height 27
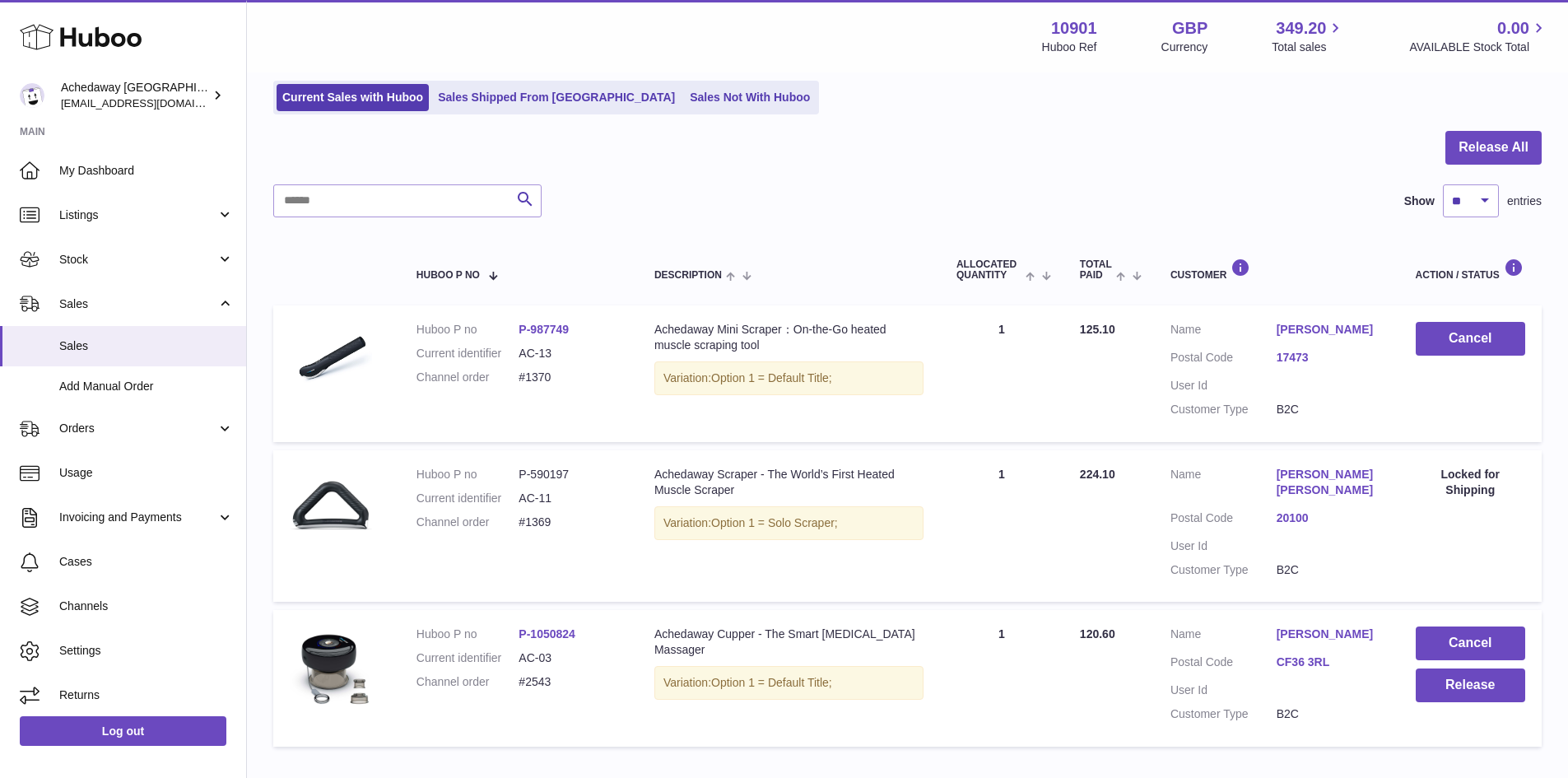
scroll to position [215, 0]
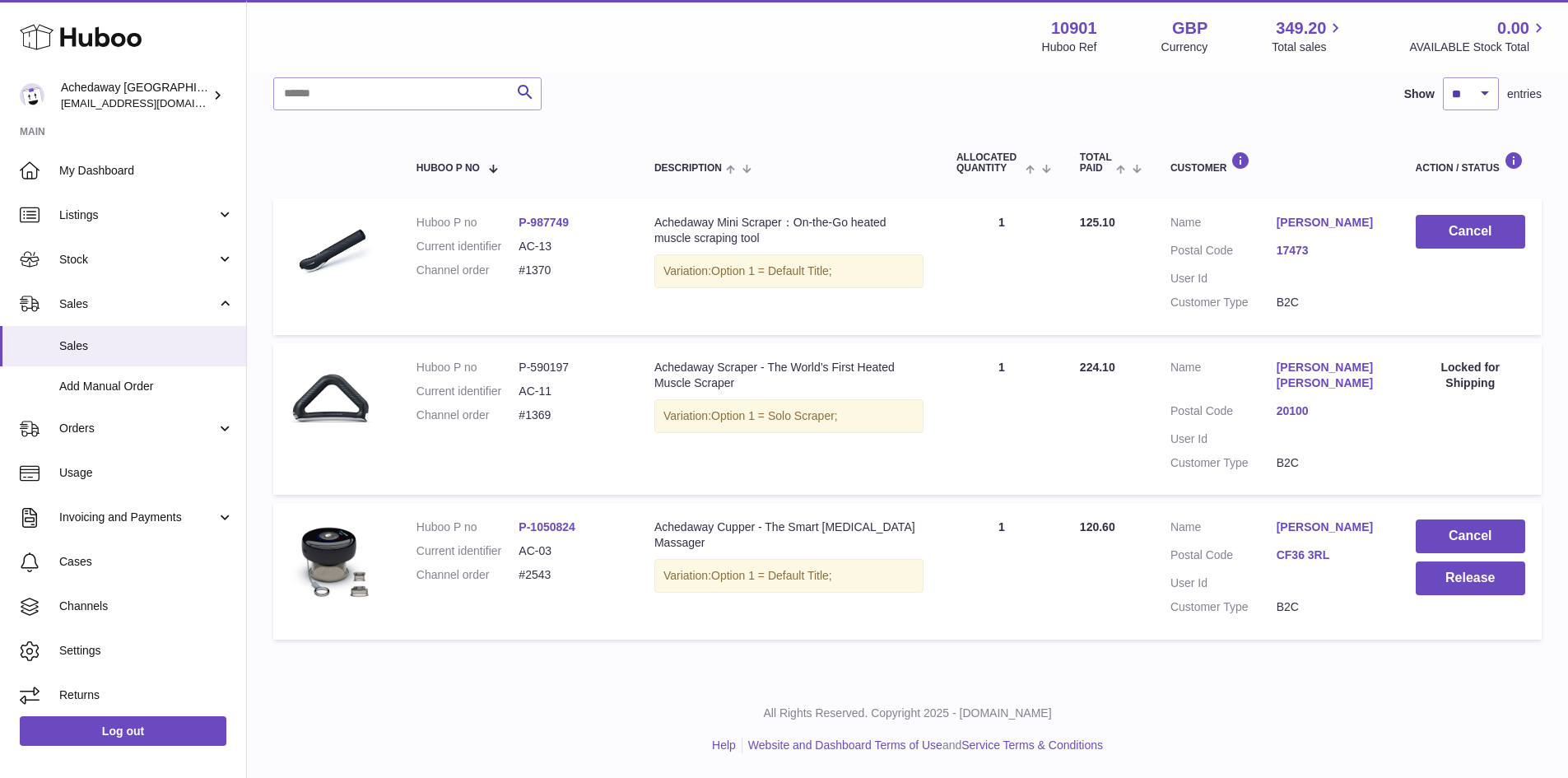
click at [1312, 559] on link "CF36 3RL" at bounding box center [1330, 555] width 107 height 16
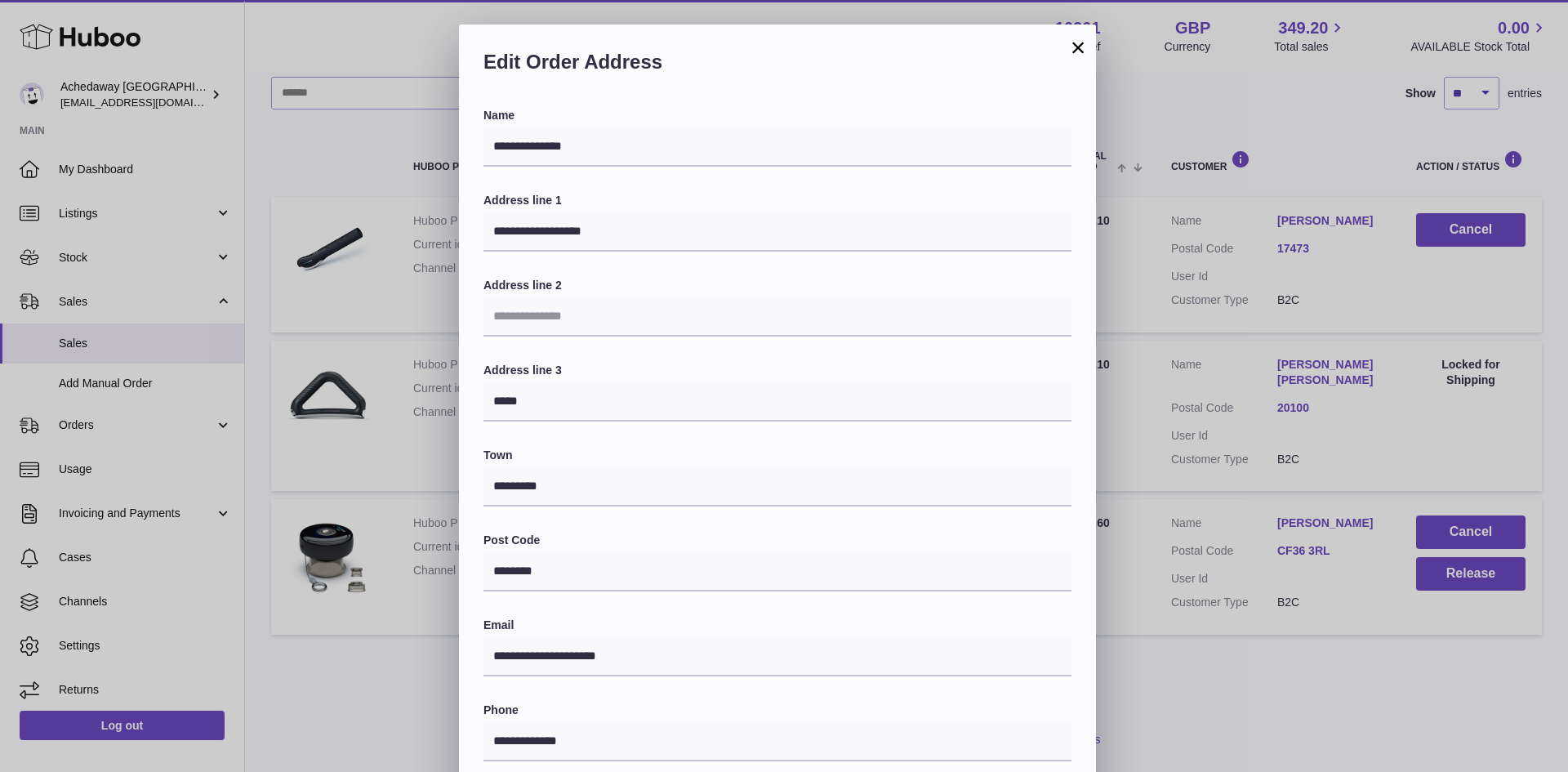
click at [1221, 645] on div "**********" at bounding box center [784, 514] width 1568 height 980
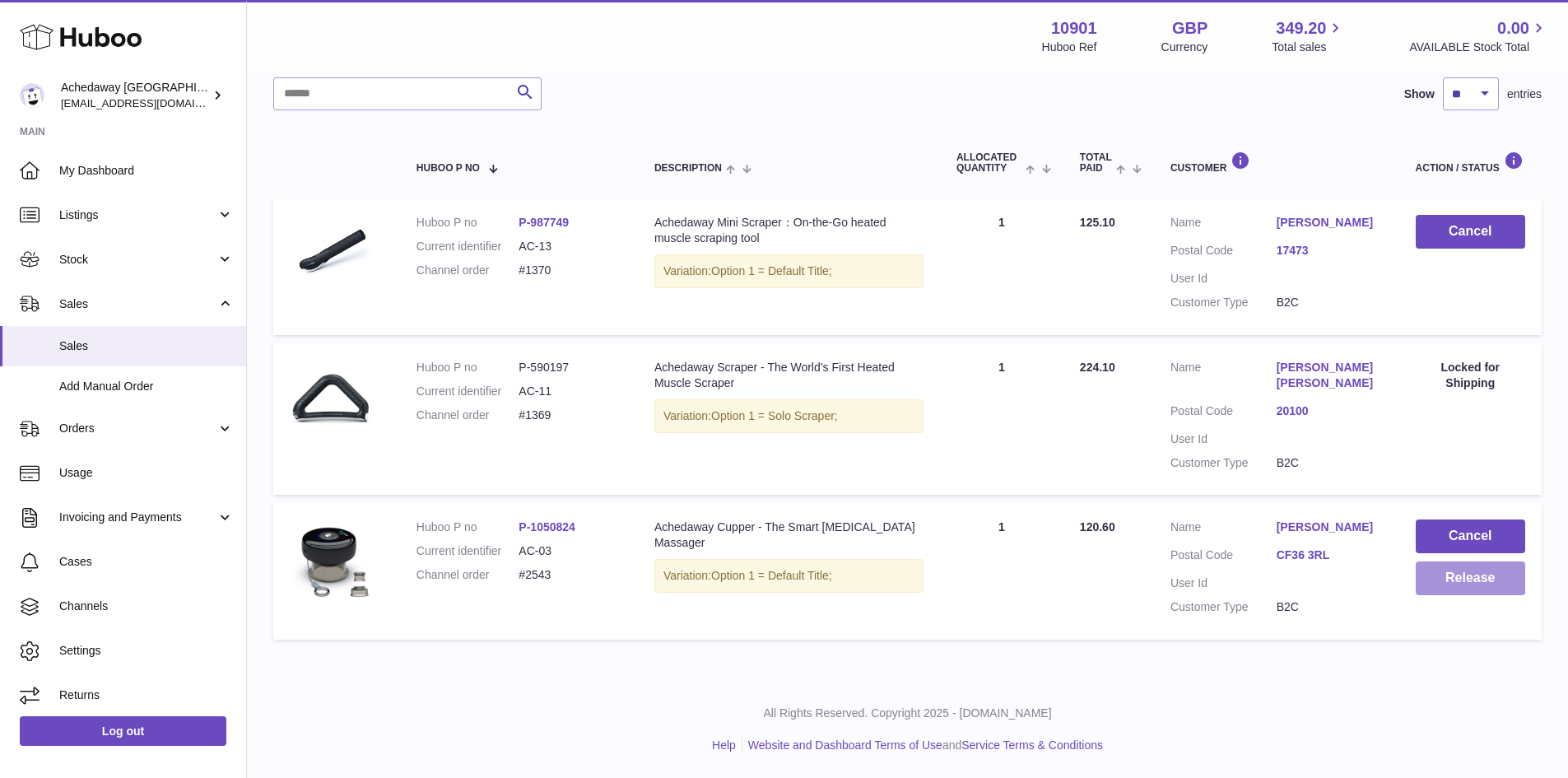
click at [1431, 585] on button "Release" at bounding box center [1470, 578] width 109 height 34
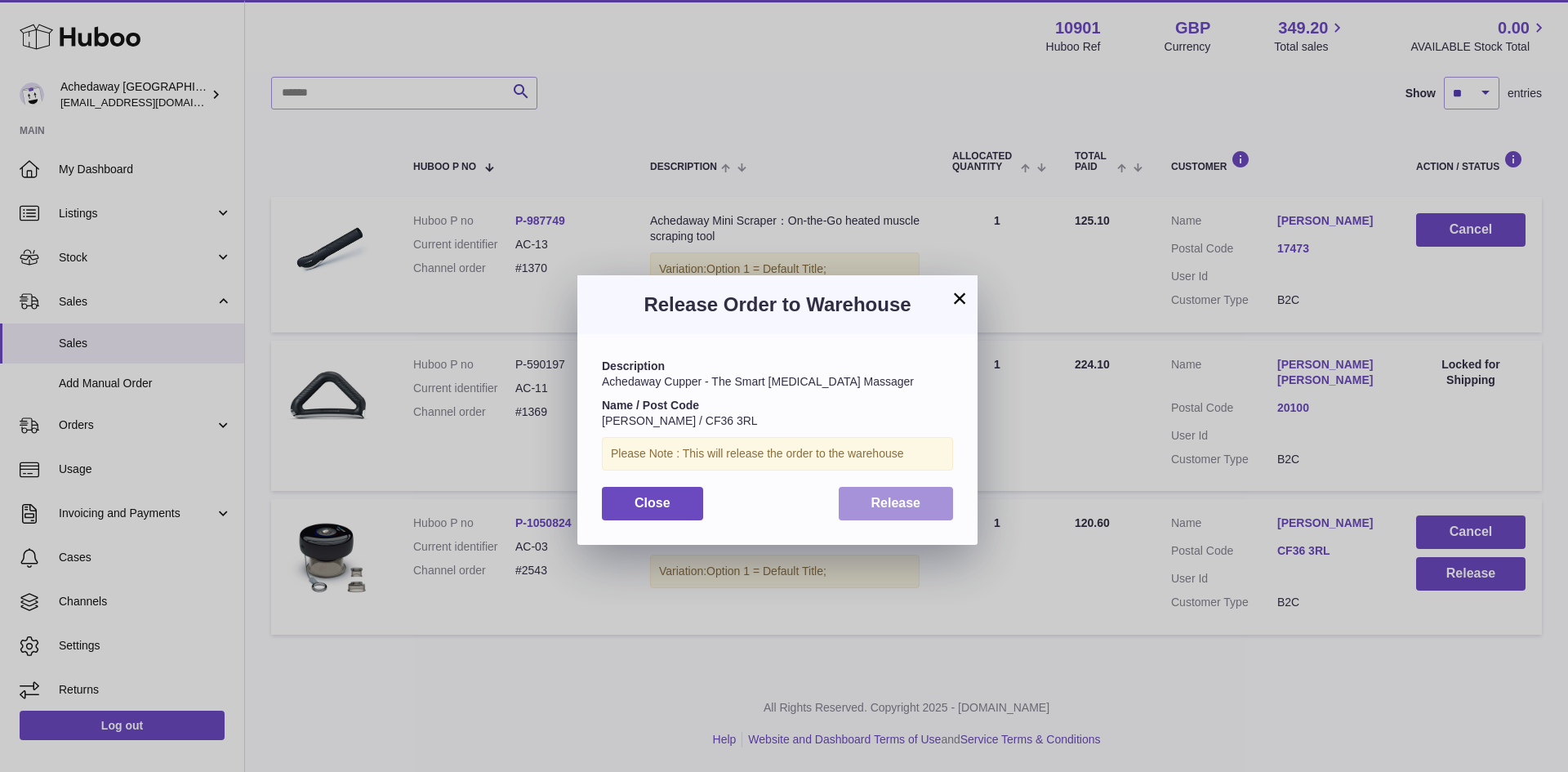
click at [875, 500] on span "Release" at bounding box center [895, 503] width 49 height 14
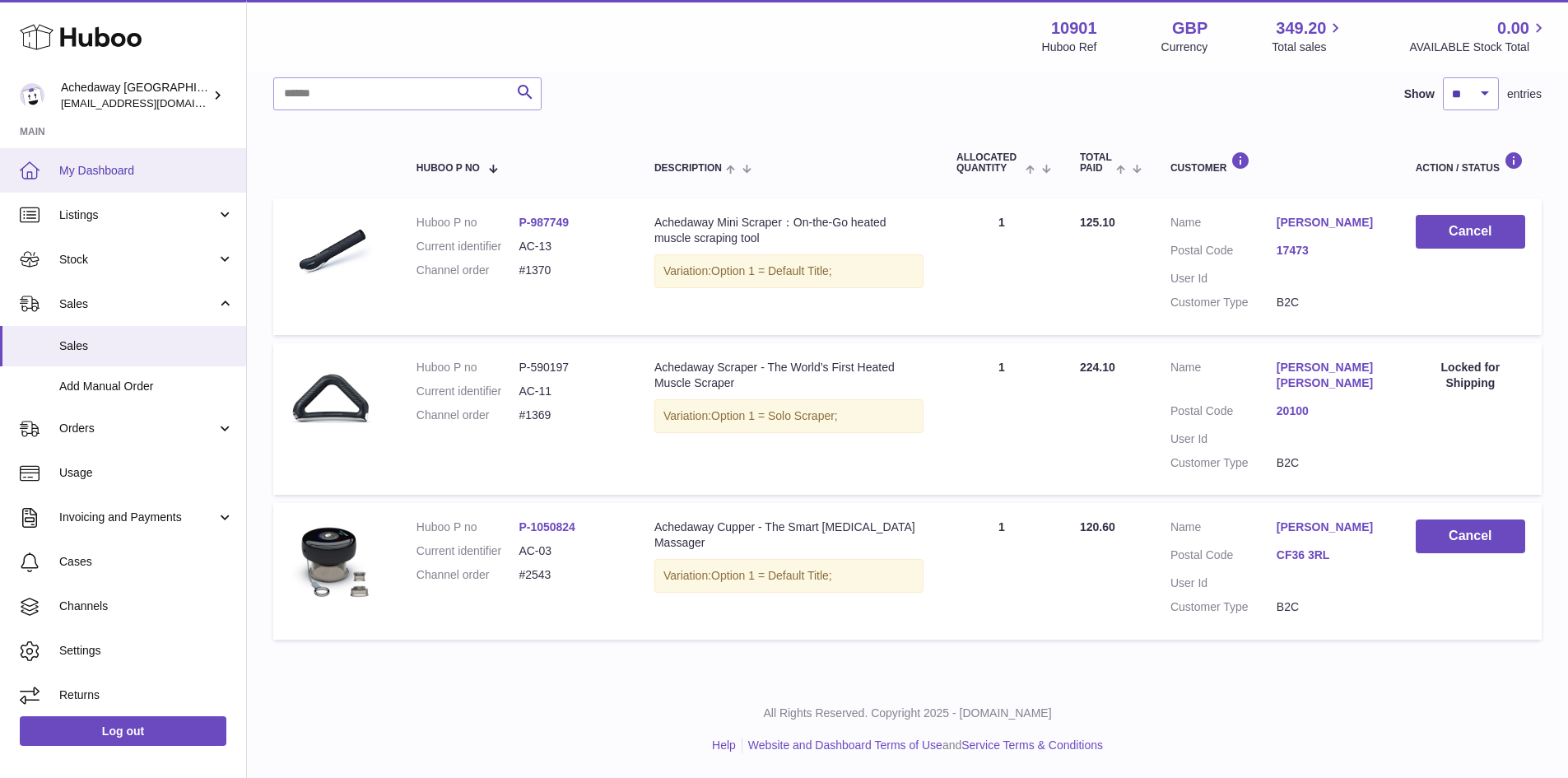
click at [108, 169] on span "My Dashboard" at bounding box center [147, 171] width 175 height 16
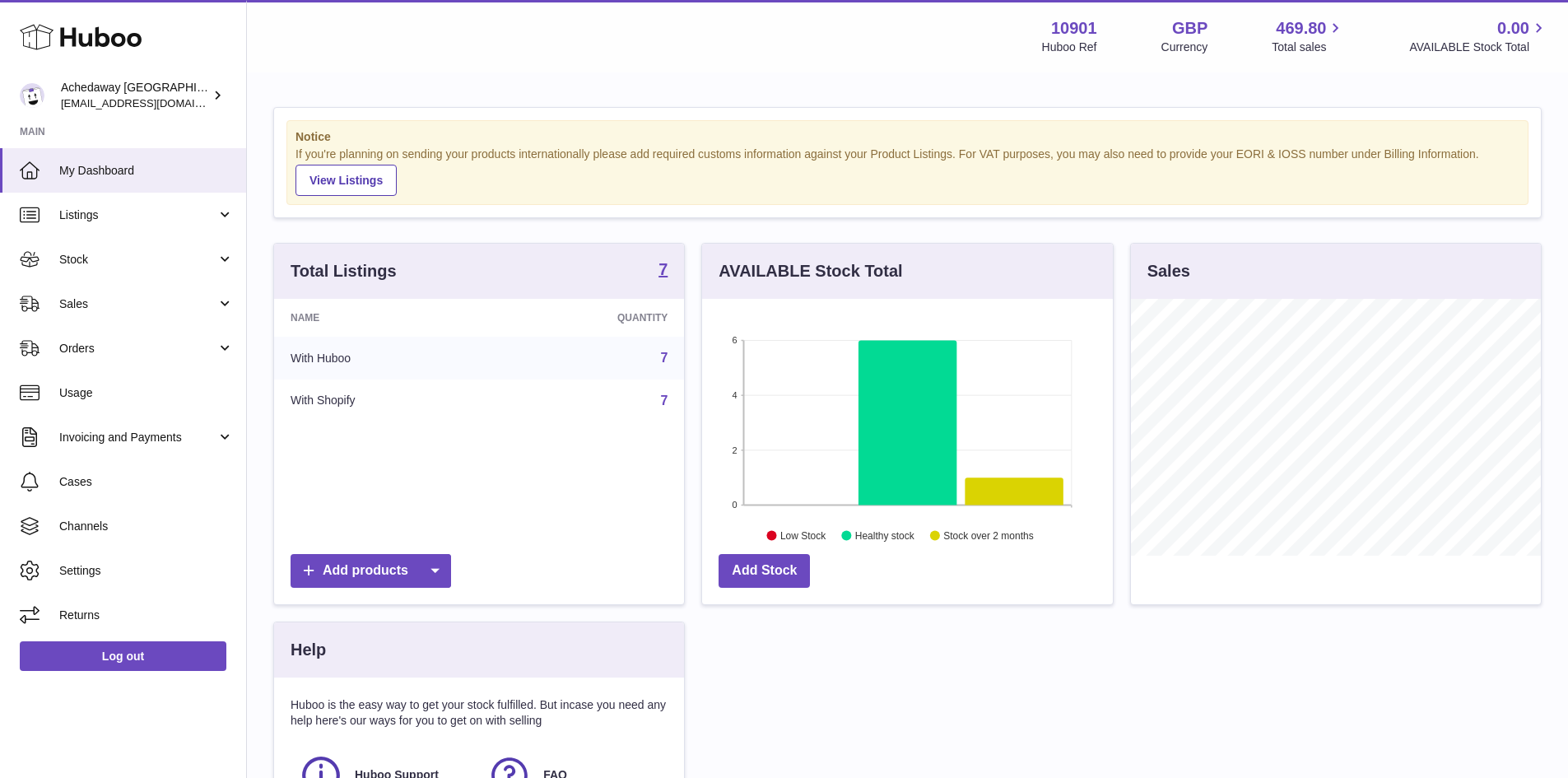
scroll to position [257, 411]
click at [134, 297] on span "Sales" at bounding box center [138, 304] width 157 height 16
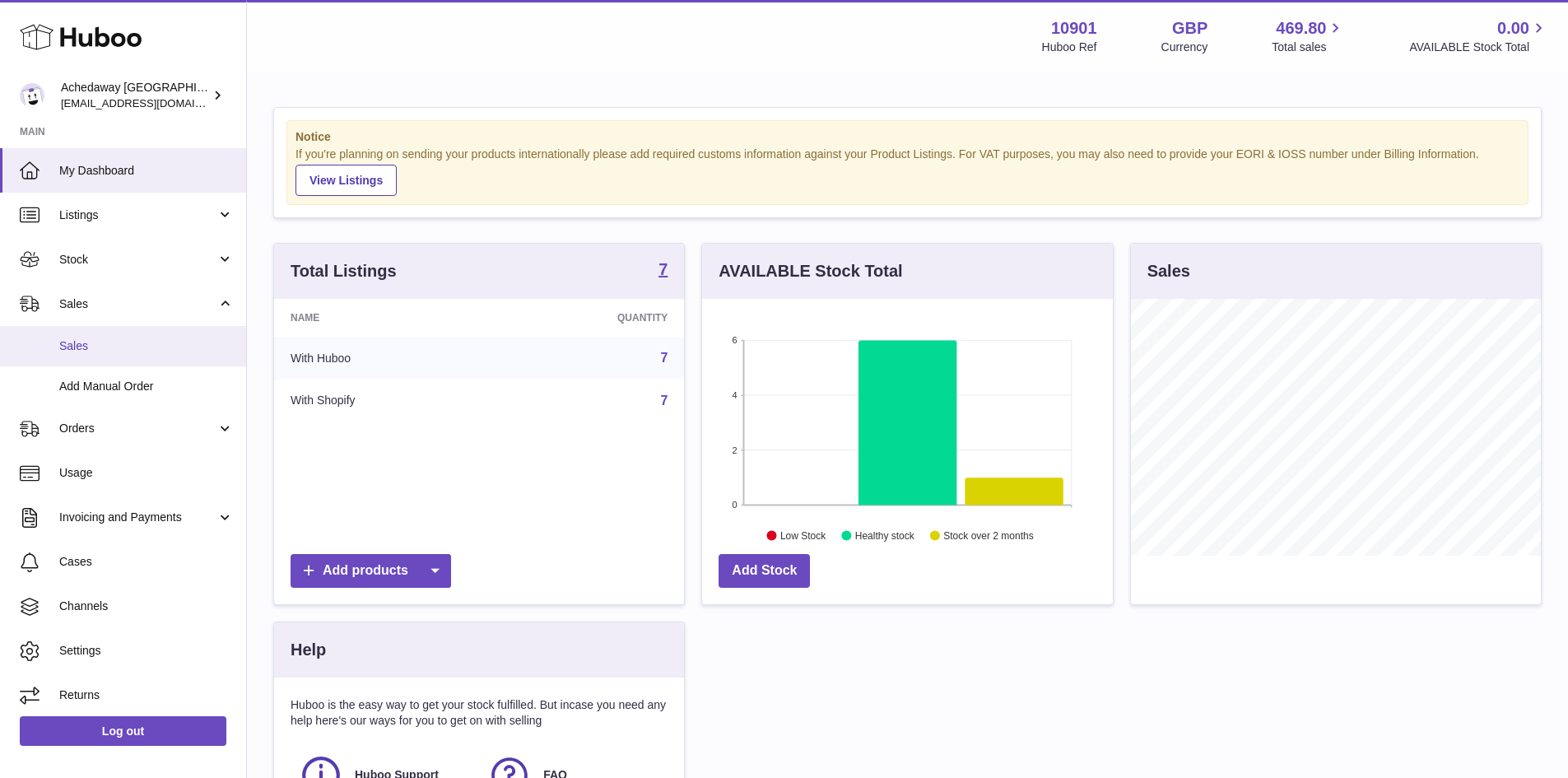
click at [155, 341] on span "Sales" at bounding box center [147, 346] width 175 height 16
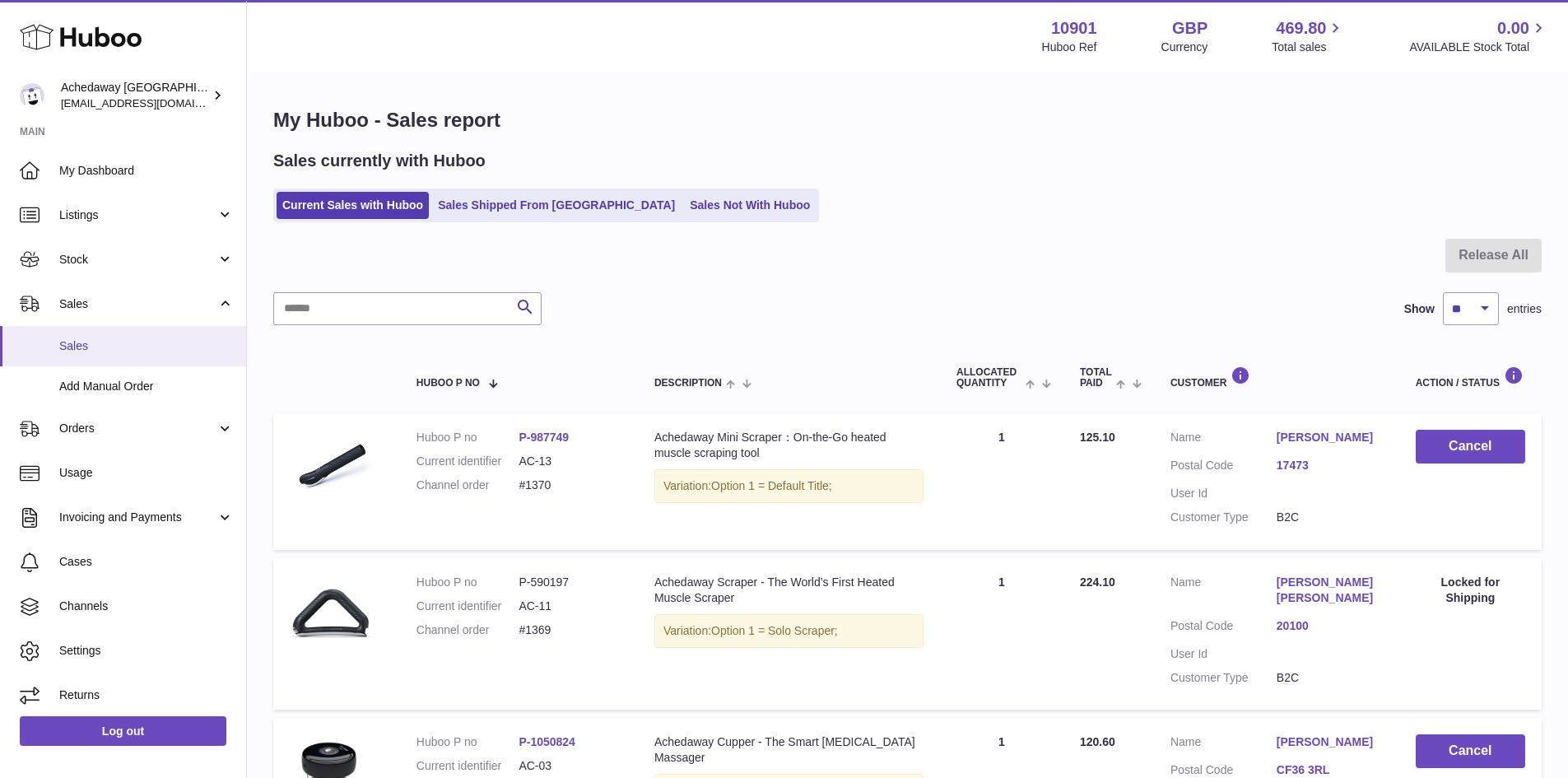
click at [100, 353] on span "Sales" at bounding box center [147, 346] width 175 height 16
click at [139, 346] on span "Sales" at bounding box center [147, 346] width 175 height 16
click at [141, 347] on span "Sales" at bounding box center [147, 346] width 175 height 16
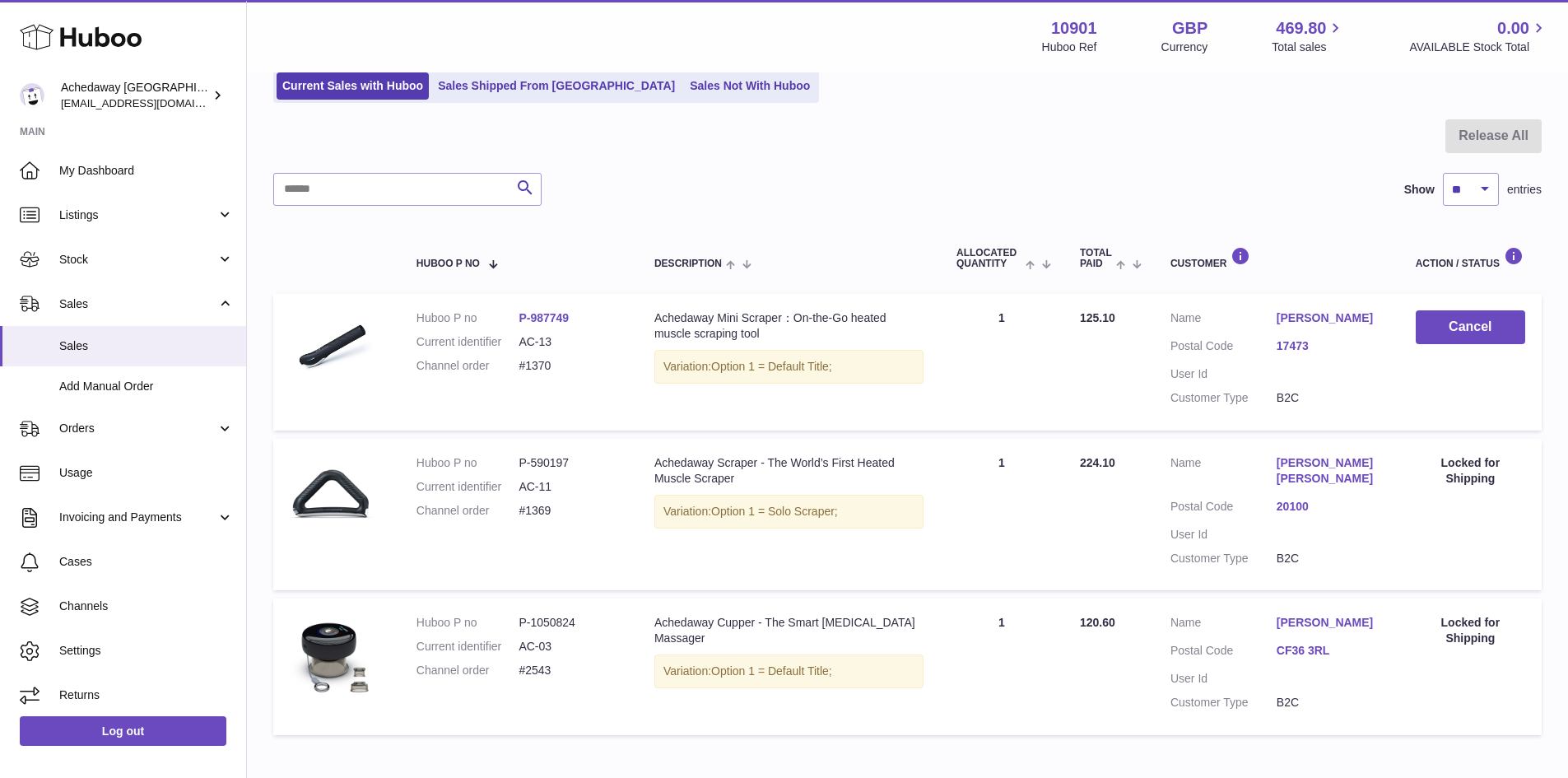
scroll to position [164, 0]
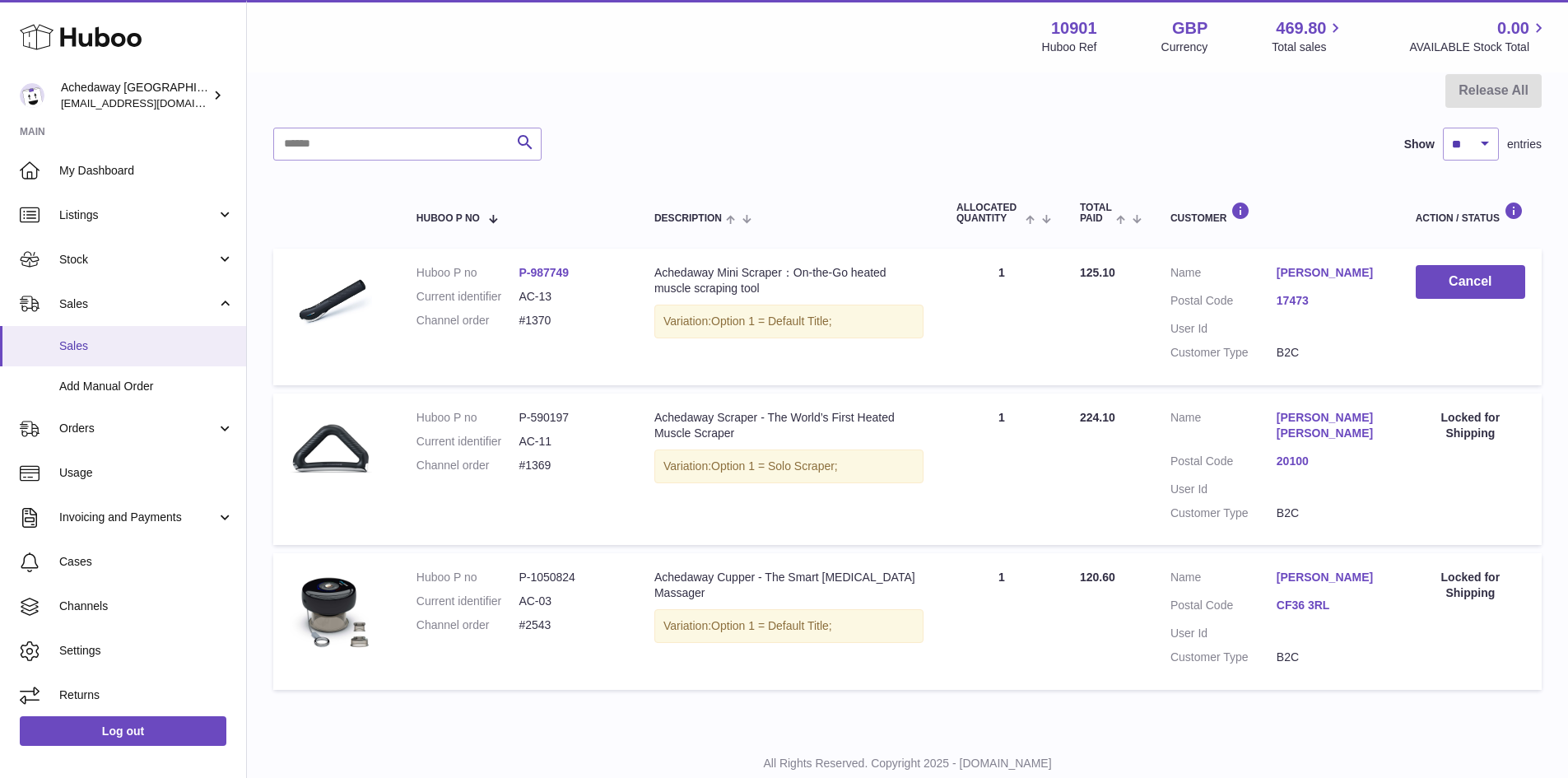
click at [130, 355] on link "Sales" at bounding box center [123, 346] width 246 height 40
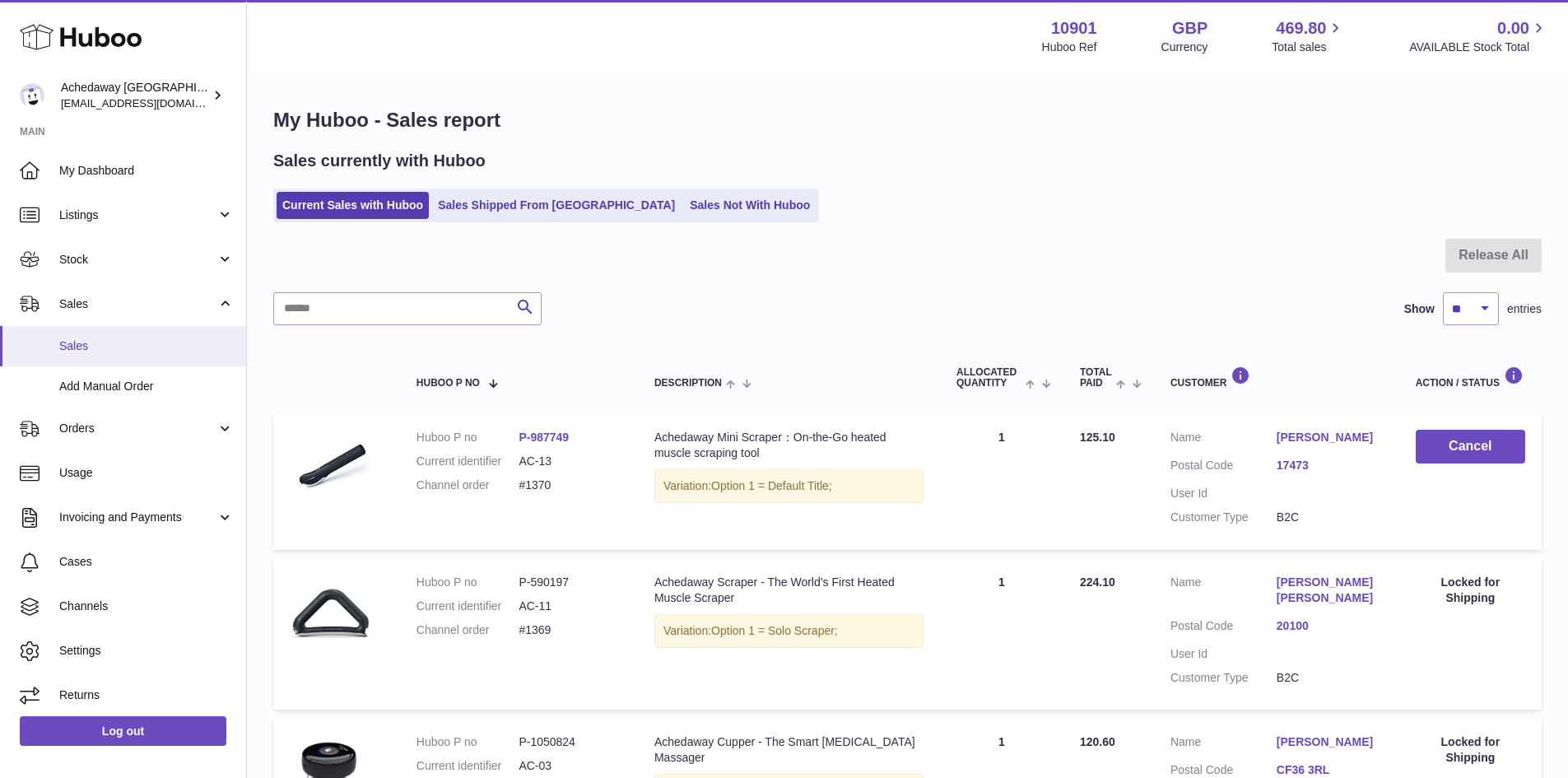
click at [161, 334] on link "Sales" at bounding box center [123, 346] width 246 height 40
click at [52, 349] on link "Sales" at bounding box center [123, 346] width 246 height 40
